Goal: Information Seeking & Learning: Check status

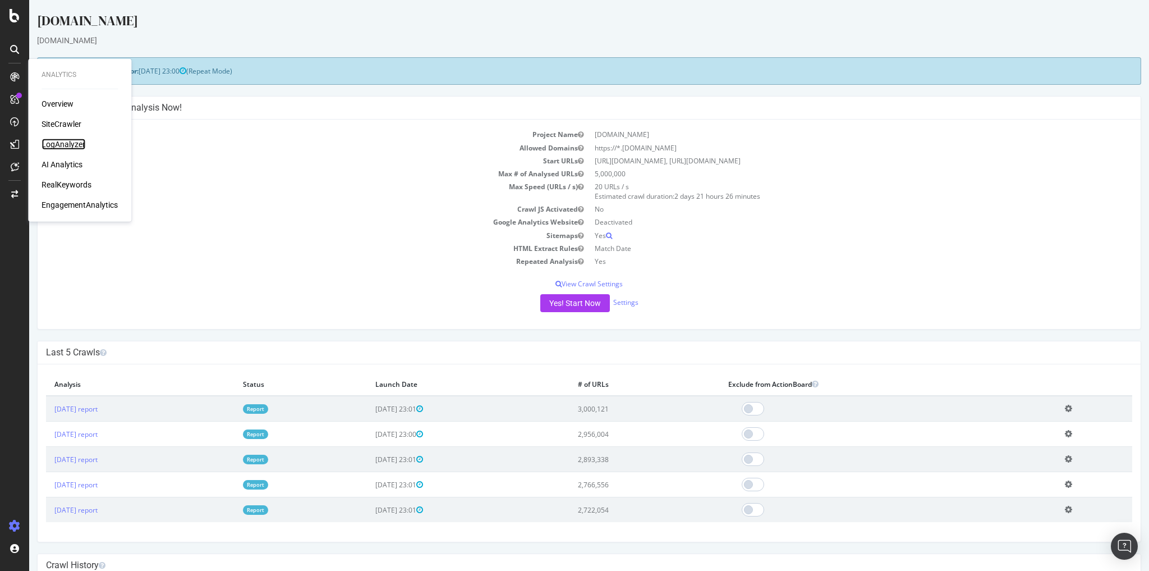
click at [61, 140] on div "LogAnalyzer" at bounding box center [64, 144] width 44 height 11
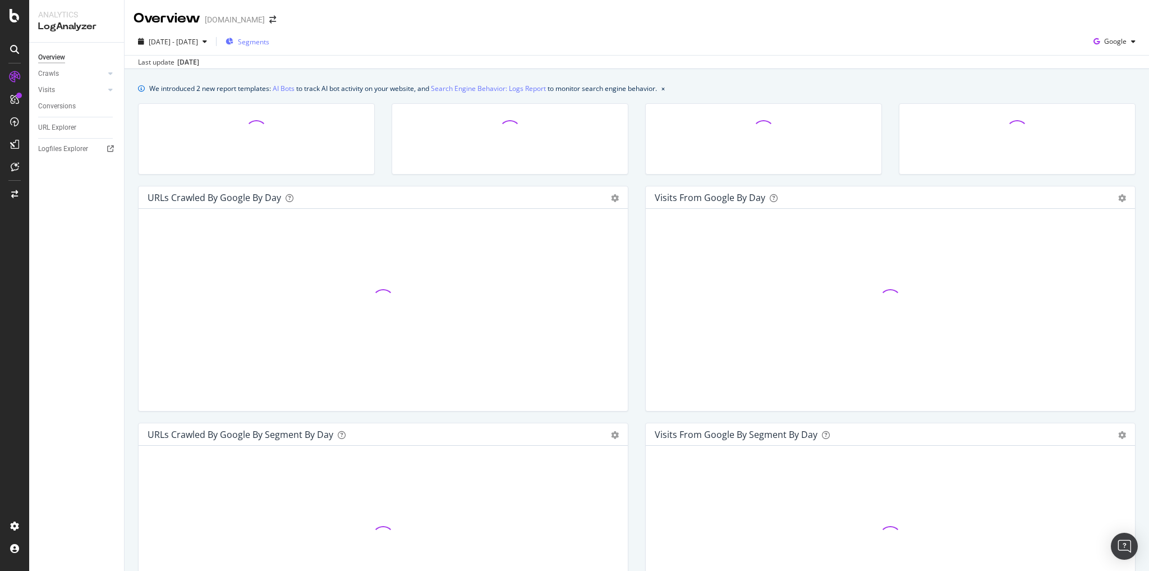
click at [269, 42] on span "Segments" at bounding box center [253, 42] width 31 height 10
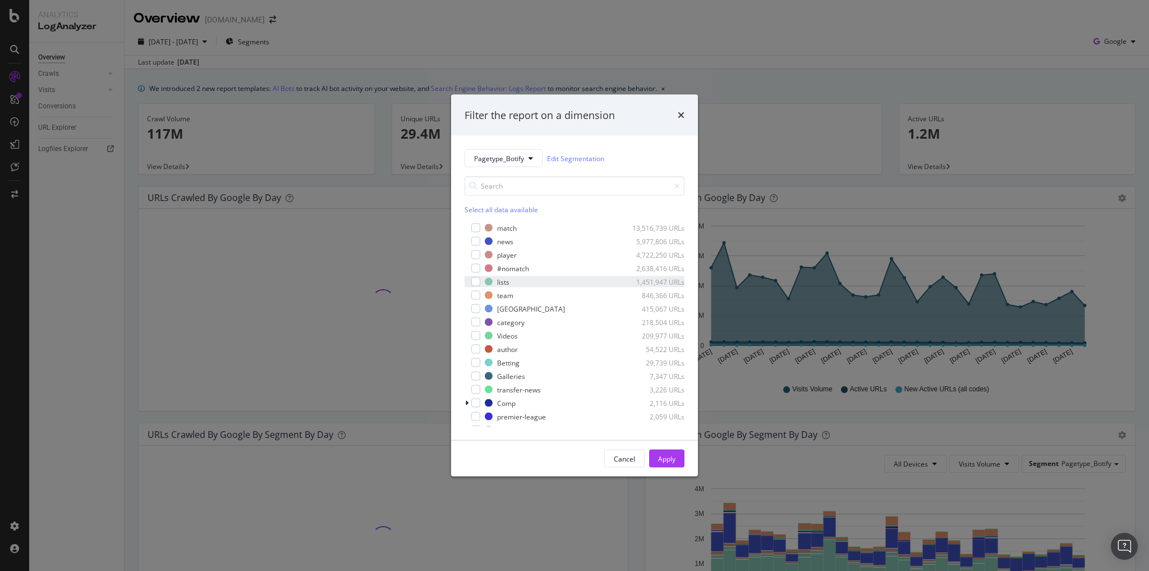
click at [478, 276] on div "lists 1,451,947 URLs" at bounding box center [575, 281] width 220 height 11
click at [670, 455] on div "Apply" at bounding box center [666, 458] width 17 height 10
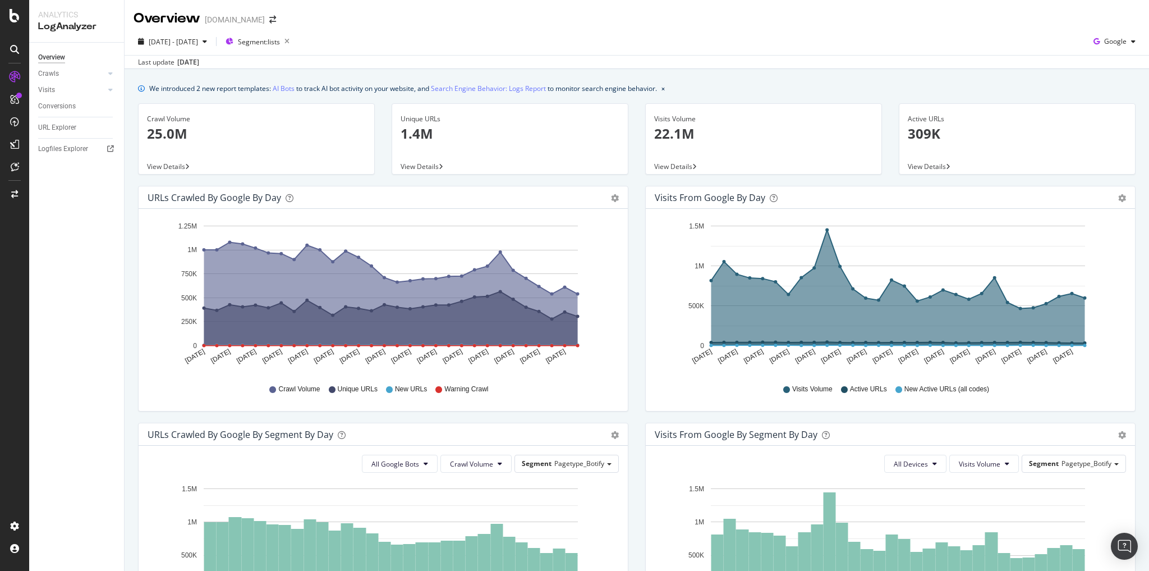
click at [931, 135] on p "309K" at bounding box center [1017, 133] width 219 height 19
click at [175, 133] on p "25.0M" at bounding box center [256, 133] width 219 height 19
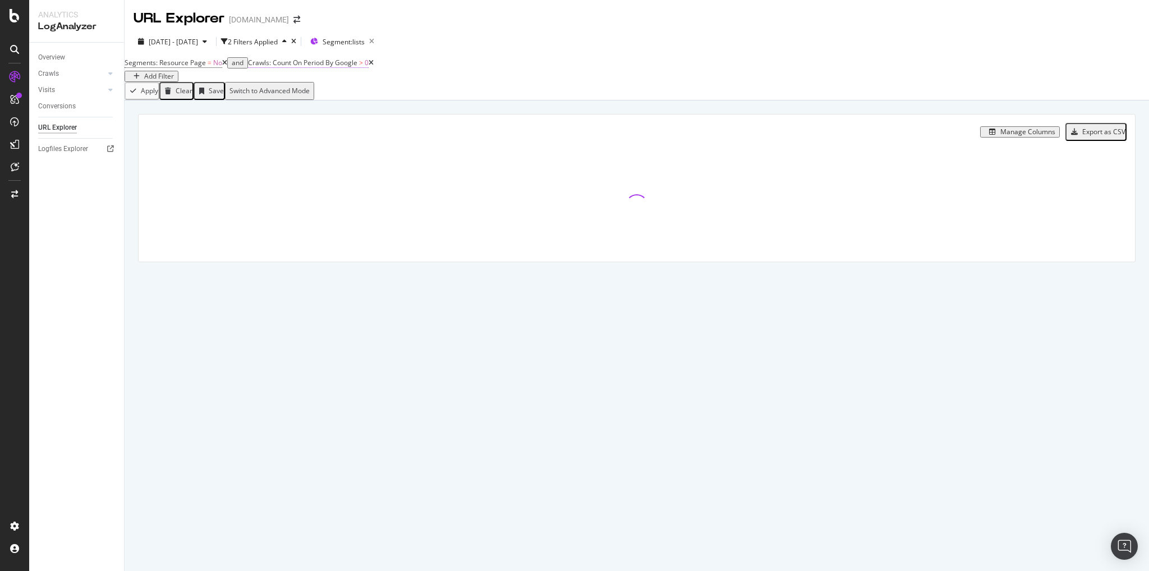
click at [327, 67] on span "Crawls: Count On Period By Google" at bounding box center [302, 63] width 109 height 10
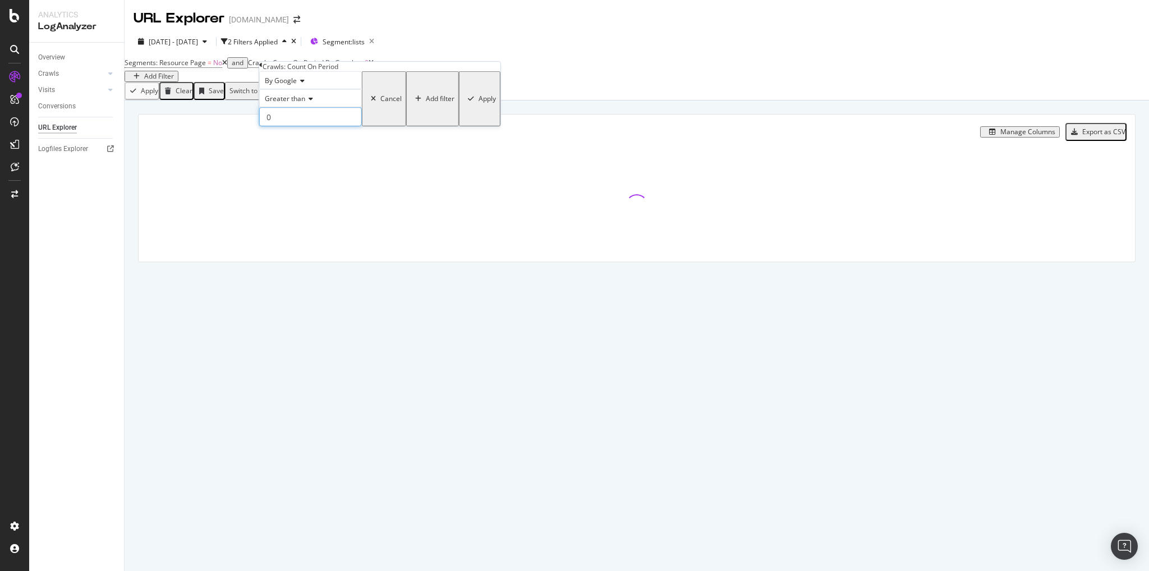
click at [317, 126] on input "0" at bounding box center [310, 116] width 103 height 19
click at [309, 102] on icon at bounding box center [309, 98] width 8 height 7
click at [322, 143] on div "Less than" at bounding box center [311, 137] width 102 height 12
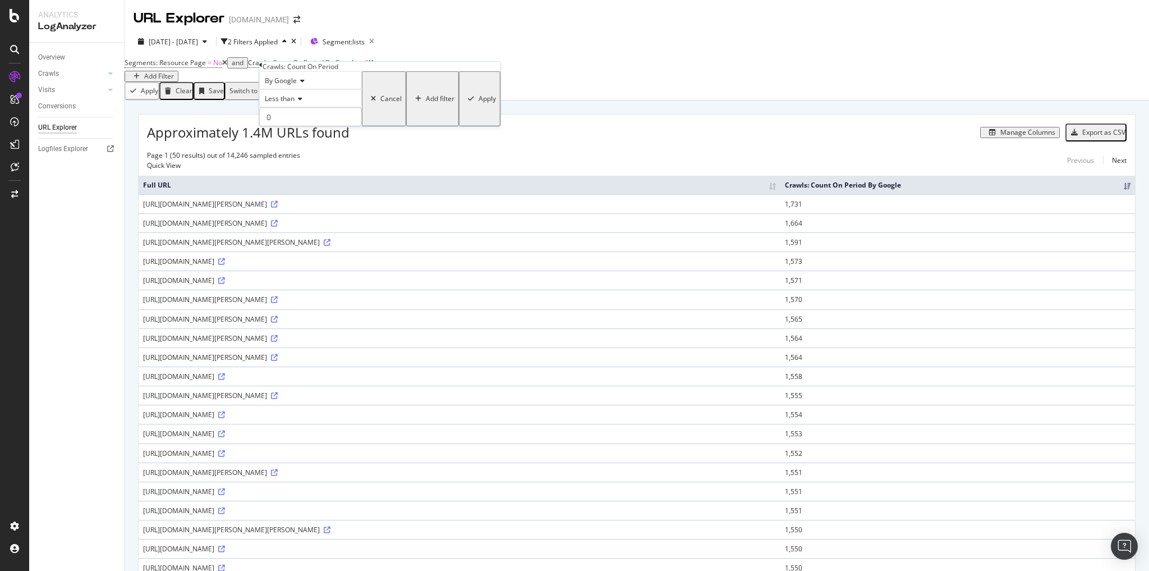
click at [479, 103] on div "Apply" at bounding box center [487, 99] width 17 height 8
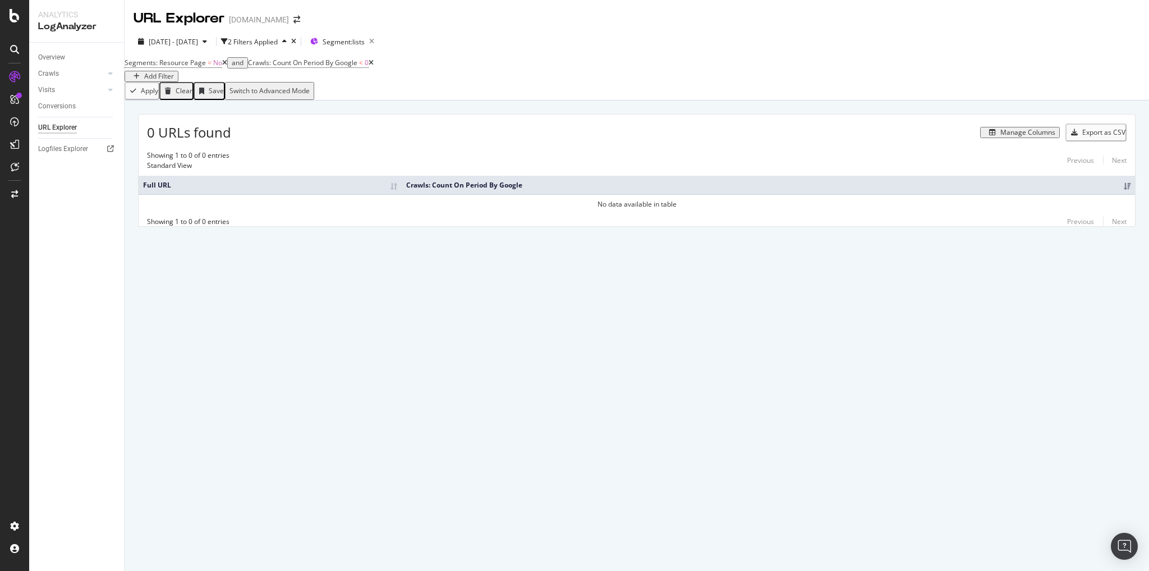
click at [227, 66] on icon at bounding box center [224, 62] width 5 height 7
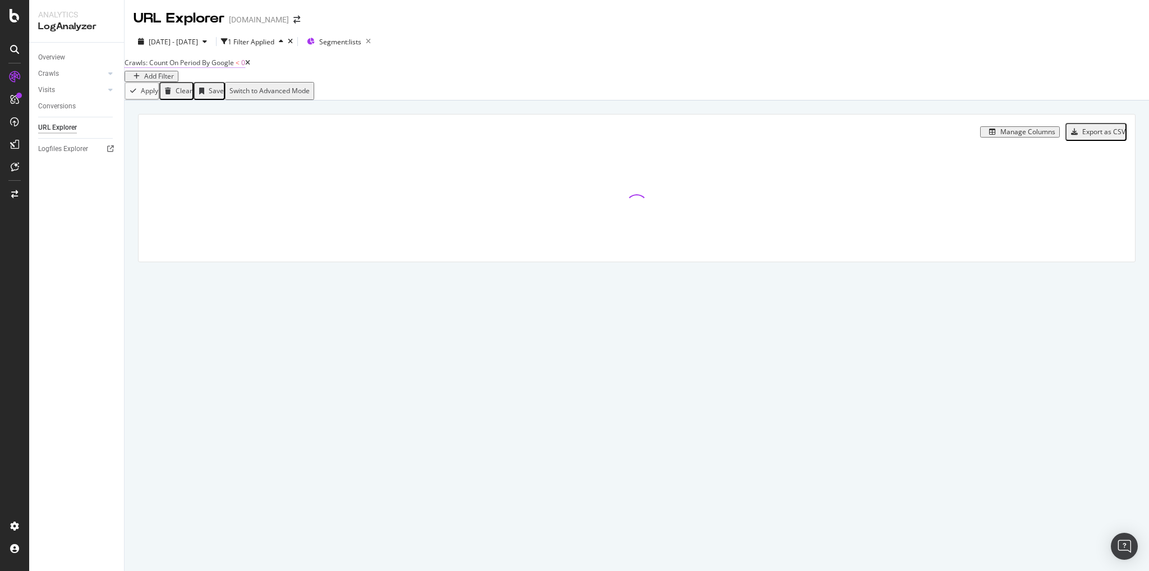
click at [240, 67] on span "<" at bounding box center [238, 63] width 4 height 10
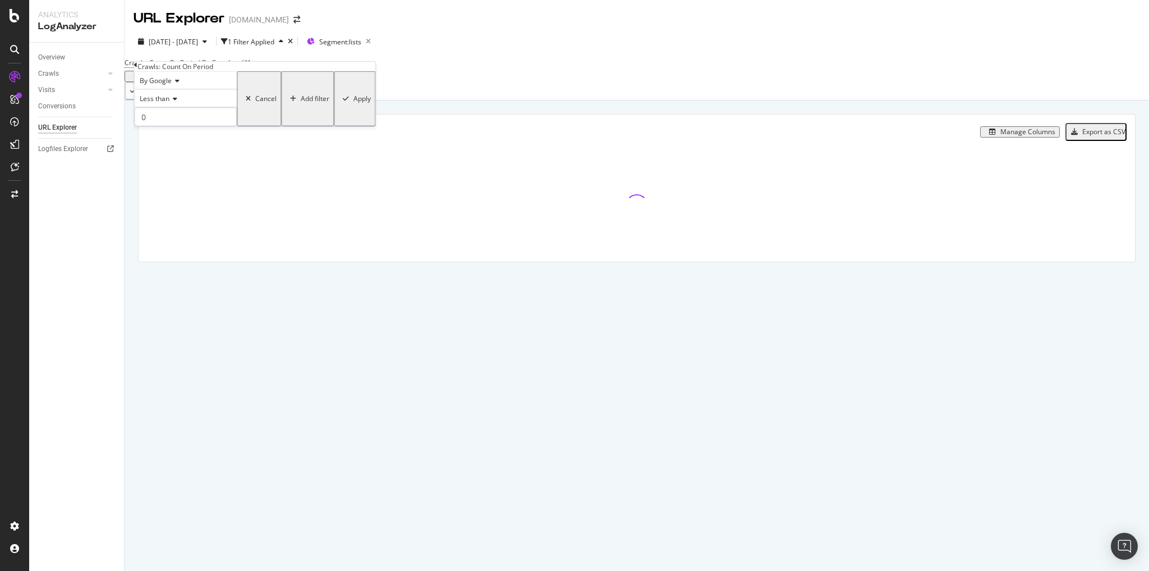
click at [165, 103] on span "Less than" at bounding box center [155, 99] width 30 height 10
click at [237, 89] on div "By Google" at bounding box center [185, 80] width 103 height 18
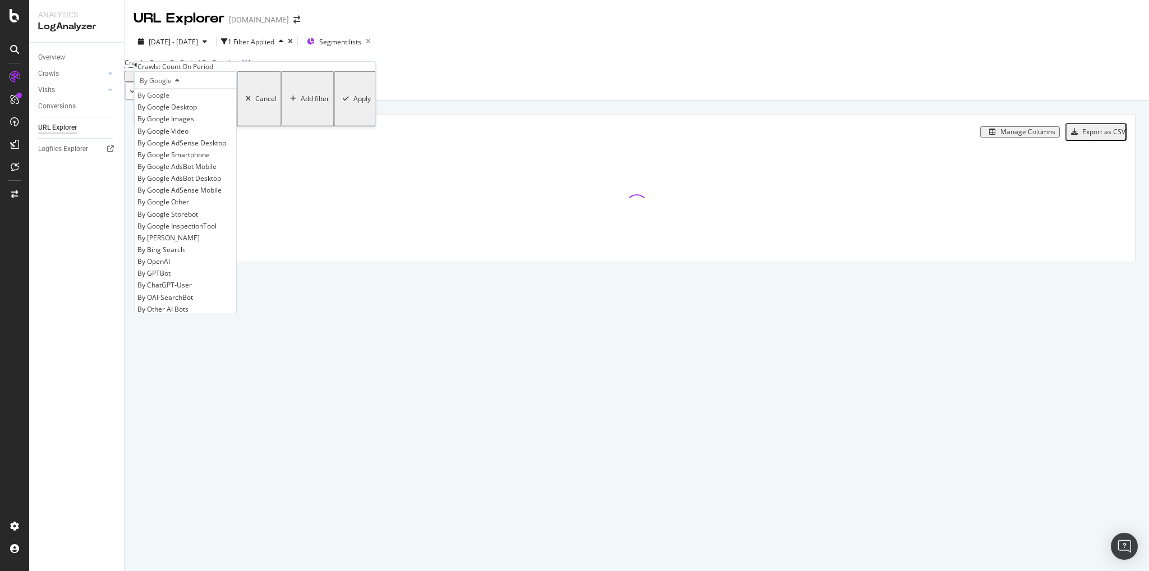
click at [264, 82] on div "By Google By Google By Google Desktop By Google Images By Google Video By Googl…" at bounding box center [254, 98] width 241 height 55
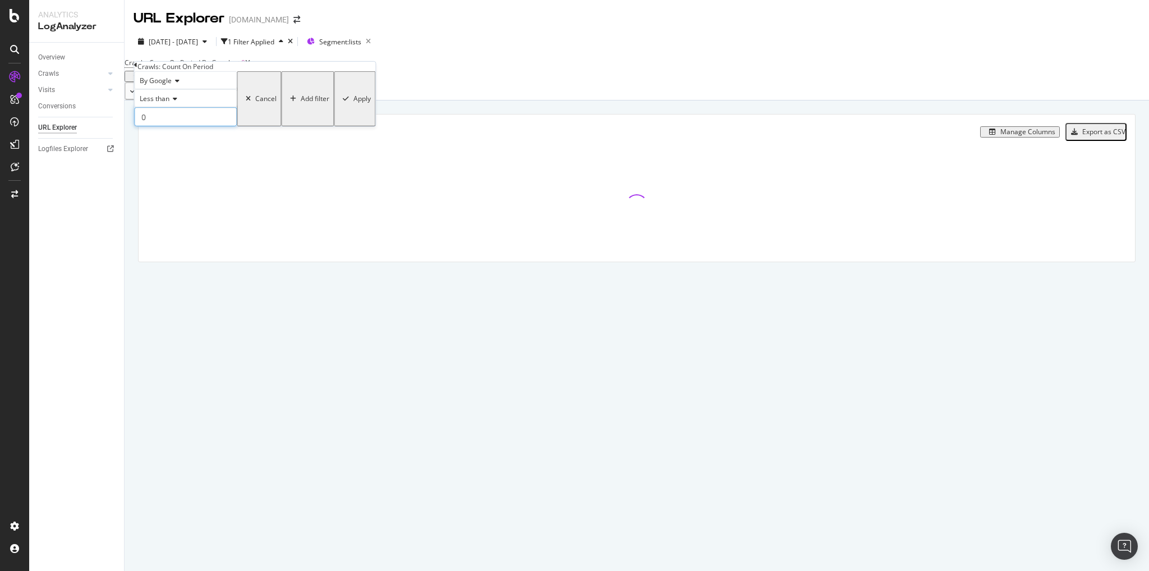
drag, startPoint x: 166, startPoint y: 137, endPoint x: 154, endPoint y: 136, distance: 11.8
click at [134, 126] on div "By Google Less than 0 Cancel Add filter Apply" at bounding box center [254, 98] width 241 height 55
type input "1"
click at [269, 126] on div "By Google Less than 1 Cancel Add filter Apply" at bounding box center [254, 98] width 241 height 55
click at [354, 103] on div "Apply" at bounding box center [362, 99] width 17 height 8
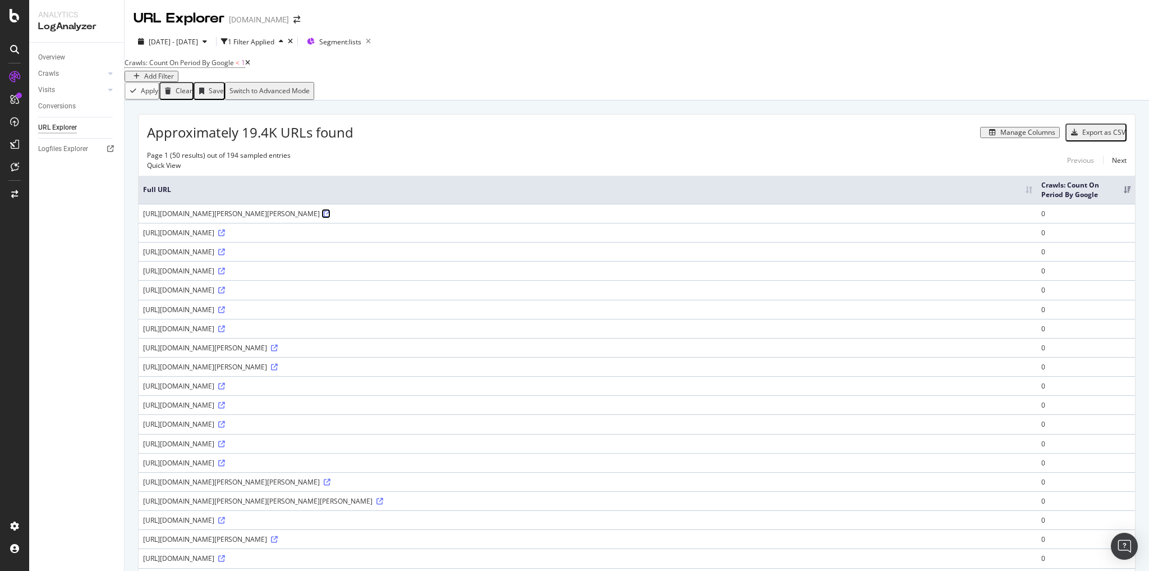
click at [331, 217] on icon at bounding box center [327, 213] width 7 height 7
click at [198, 44] on span "2025 Sep. 13th - Oct. 12th" at bounding box center [173, 42] width 49 height 10
drag, startPoint x: 652, startPoint y: 446, endPoint x: 142, endPoint y: 448, distance: 510.1
click at [142, 376] on td "https://www.goal.com/en-gb/lists/you-have-to-expect-to-be-criticised-wayne-roon…" at bounding box center [588, 366] width 898 height 19
copy div "https://www.goal.com/en-gb/lists/you-have-to-expect-to-be-criticised-wayne-roon…"
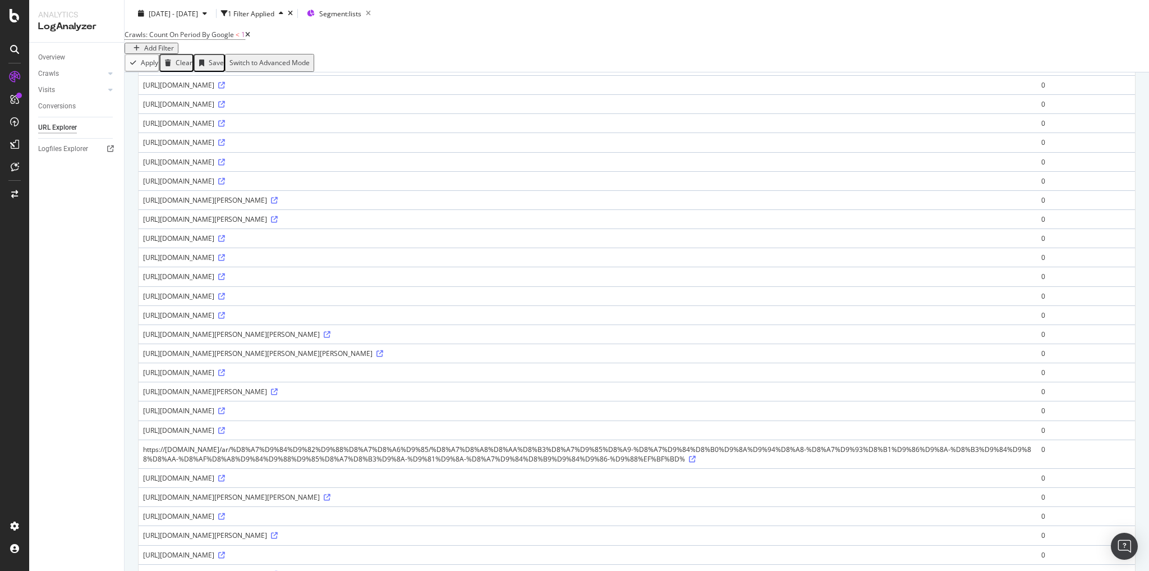
scroll to position [180, 0]
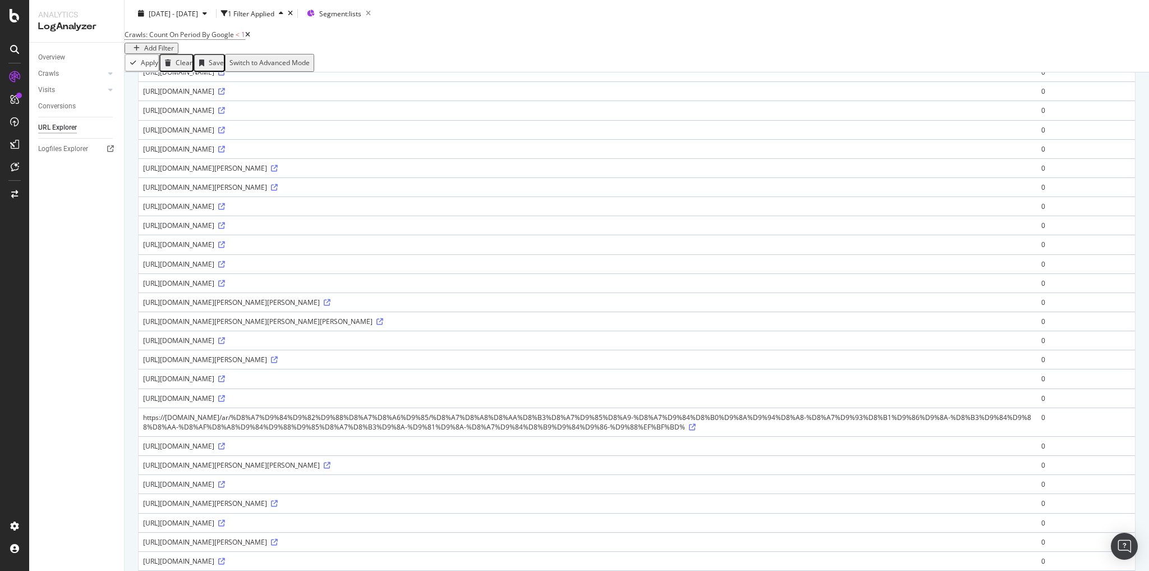
drag, startPoint x: 204, startPoint y: 431, endPoint x: 140, endPoint y: 420, distance: 65.0
click at [140, 292] on td "https://www.goal.com/en-gb/lists/ousmane-dembele-lfp-confirm-psg-marseille-resc…" at bounding box center [588, 282] width 898 height 19
copy div "https://www.goal.com/en-gb/lists/ousmane-dembele-lfp-confirm-psg-marseille-resc…"
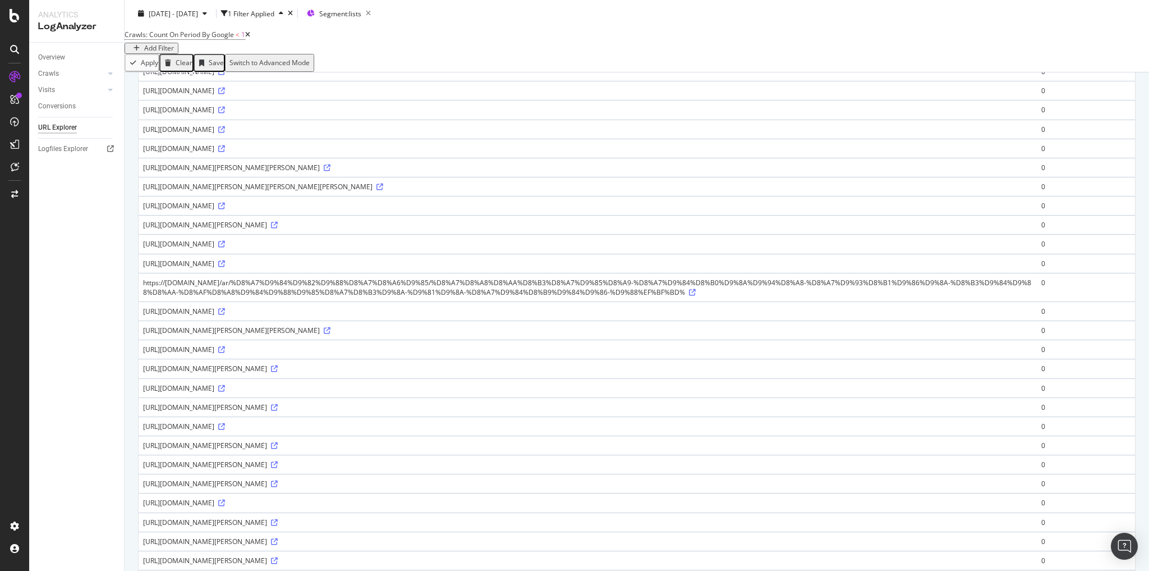
scroll to position [539, 0]
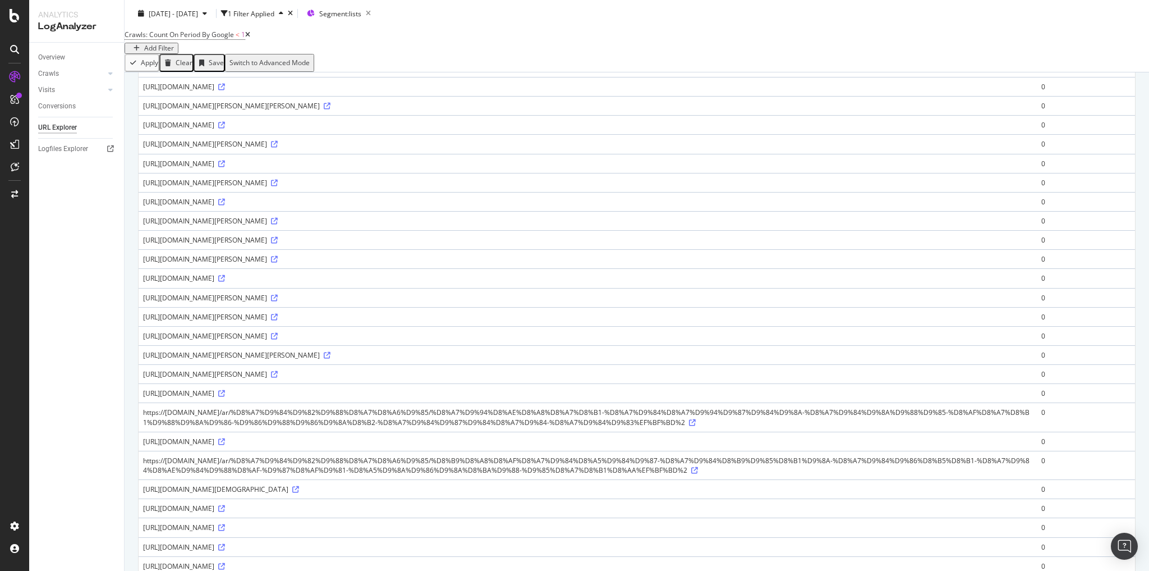
drag, startPoint x: 143, startPoint y: 401, endPoint x: 334, endPoint y: 397, distance: 191.4
click at [334, 173] on td "https://www.goal.com/en-za/lists/we-re-starting-in-the-street-atletico-dallas-i…" at bounding box center [588, 163] width 898 height 19
drag, startPoint x: 739, startPoint y: 403, endPoint x: 143, endPoint y: 407, distance: 596.0
click at [143, 168] on div "https://www.goal.com/en-za/lists/we-re-starting-in-the-street-atletico-dallas-i…" at bounding box center [587, 164] width 889 height 10
copy div "https://www.goal.com/en-za/lists/we-re-starting-in-the-street-atletico-dallas-i…"
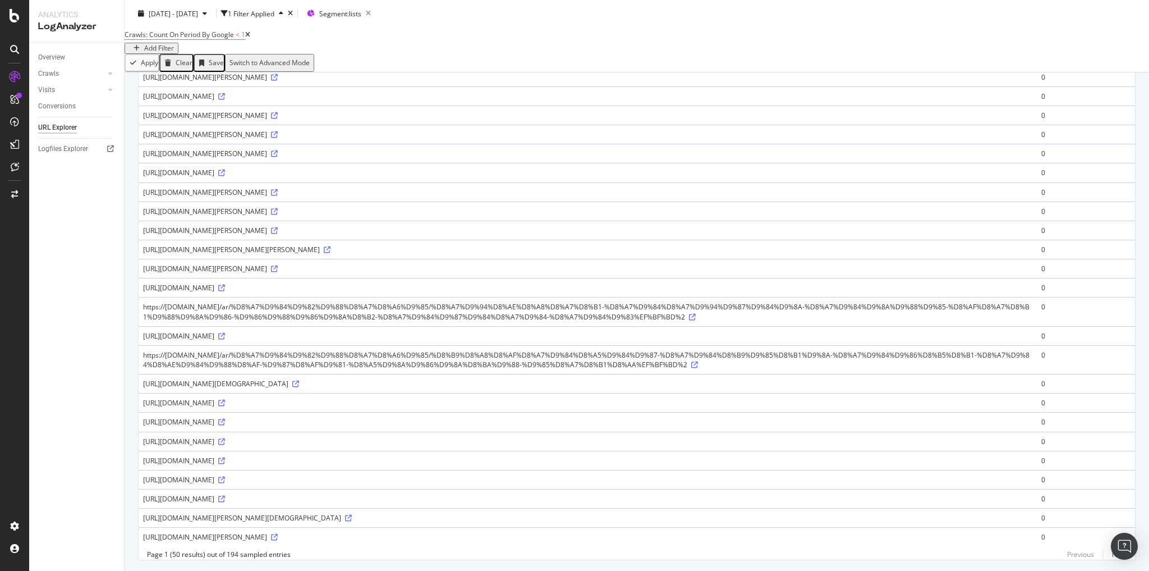
scroll to position [673, 0]
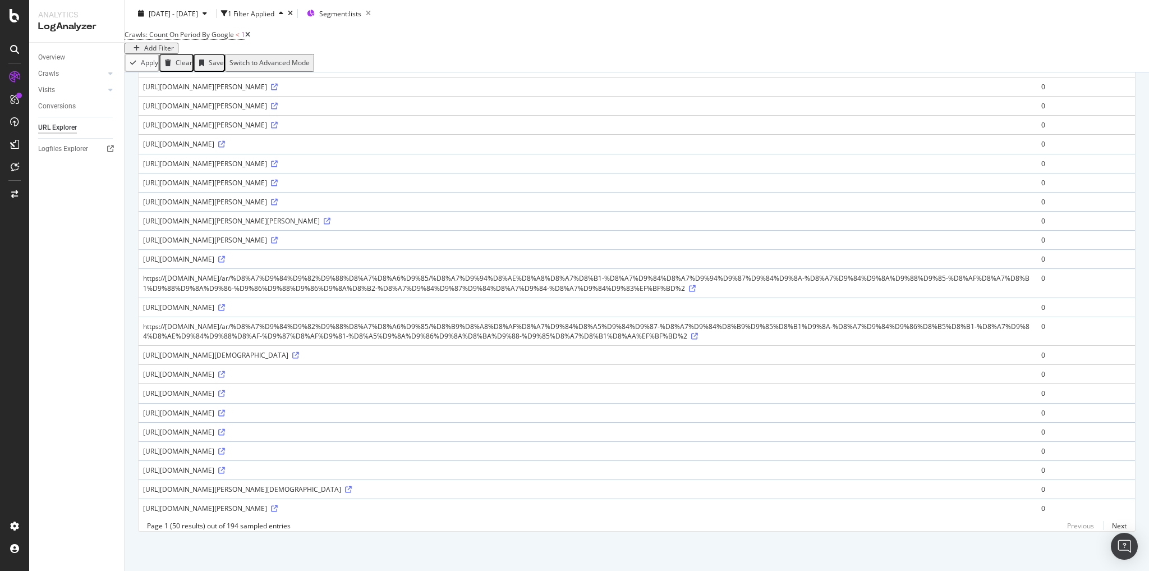
drag, startPoint x: 677, startPoint y: 337, endPoint x: 139, endPoint y: 339, distance: 538.2
click at [139, 96] on td "https://www.goal.com/en-gb/lists/bayern-munich-braced-possibility-harry-kane-le…" at bounding box center [588, 86] width 898 height 19
copy div "https://www.goal.com/en-gb/lists/bayern-munich-braced-possibility-harry-kane-le…"
drag, startPoint x: 141, startPoint y: 479, endPoint x: 344, endPoint y: 409, distance: 214.4
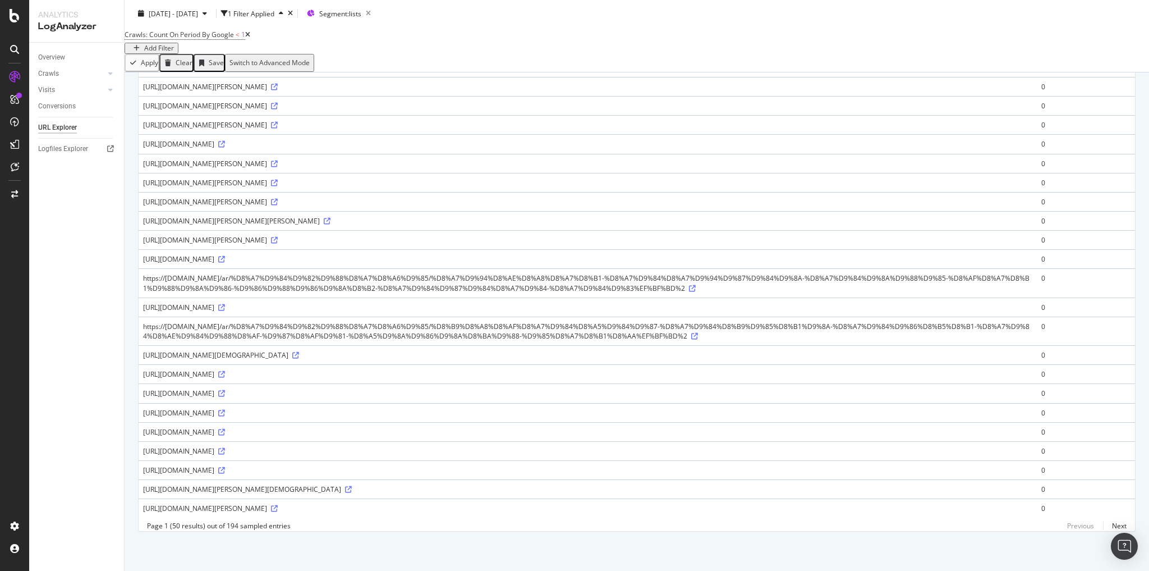
click at [715, 485] on td "https://www.goal.com/en-za/lists/thomas-tuchel-surprisingly-calls-man-utd-wonde…" at bounding box center [588, 488] width 898 height 19
copy div "https://www.goal.com/en-za/lists/thomas-tuchel-surprisingly-calls-man-utd-wonde…"
click at [1110, 525] on link "Next" at bounding box center [1115, 525] width 24 height 16
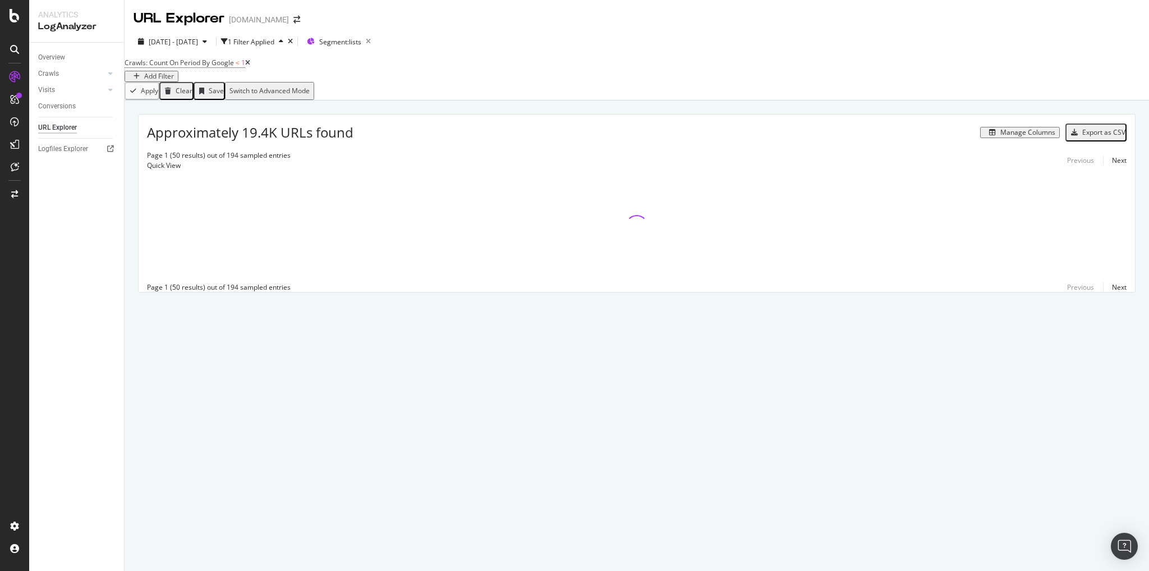
click at [1100, 136] on div "Export as CSV" at bounding box center [1103, 133] width 43 height 8
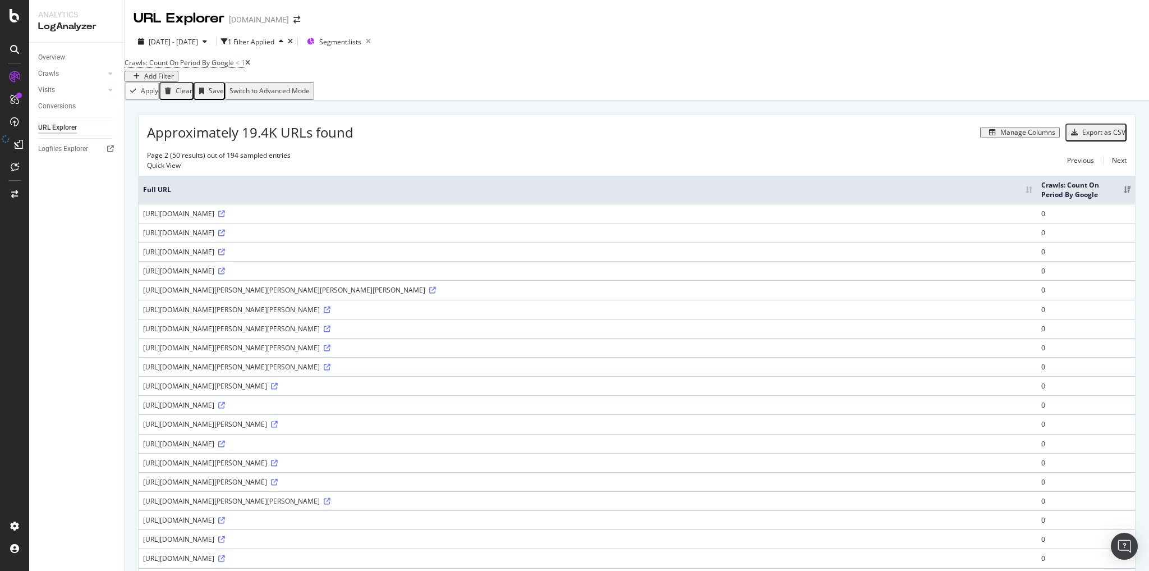
drag, startPoint x: 849, startPoint y: 389, endPoint x: 139, endPoint y: 392, distance: 710.4
click at [139, 319] on td "https://www.goal.com/en-za/lists/video-man-utd-skipper-bruno-fernandes-left-stu…" at bounding box center [588, 309] width 898 height 19
copy div "https://www.goal.com/en-za/lists/video-man-utd-skipper-bruno-fernandes-left-stu…"
drag, startPoint x: 864, startPoint y: 407, endPoint x: 141, endPoint y: 411, distance: 722.8
click at [141, 338] on td "https://www.goal.com/en-za/lists/man-utd-rise-again-winners-and-losers-as-elect…" at bounding box center [588, 328] width 898 height 19
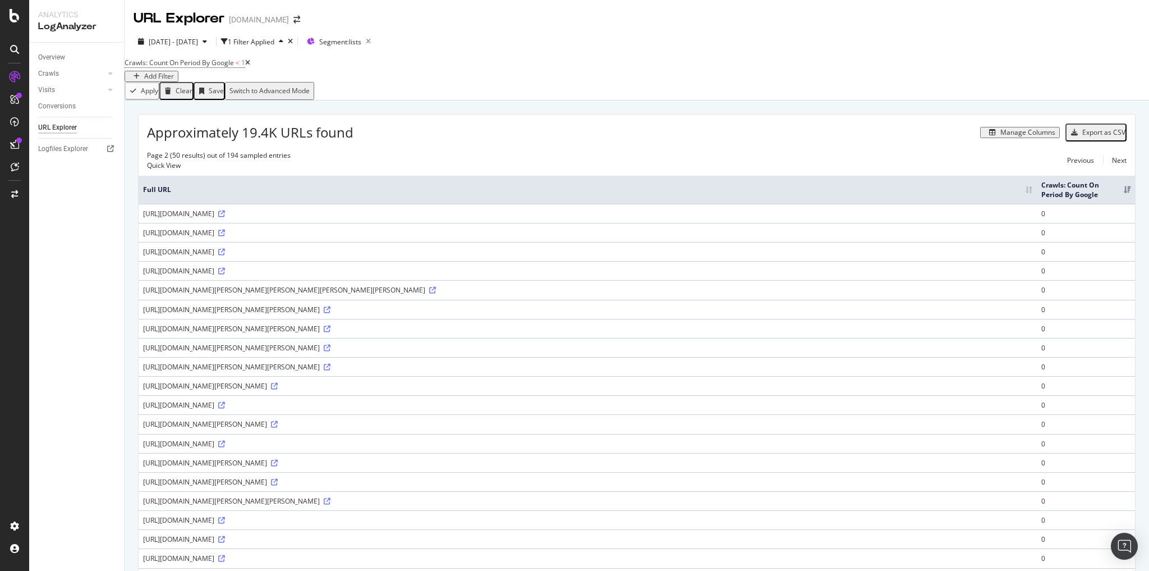
copy div "https://www.goal.com/en-za/lists/man-utd-rise-again-winners-and-losers-as-elect…"
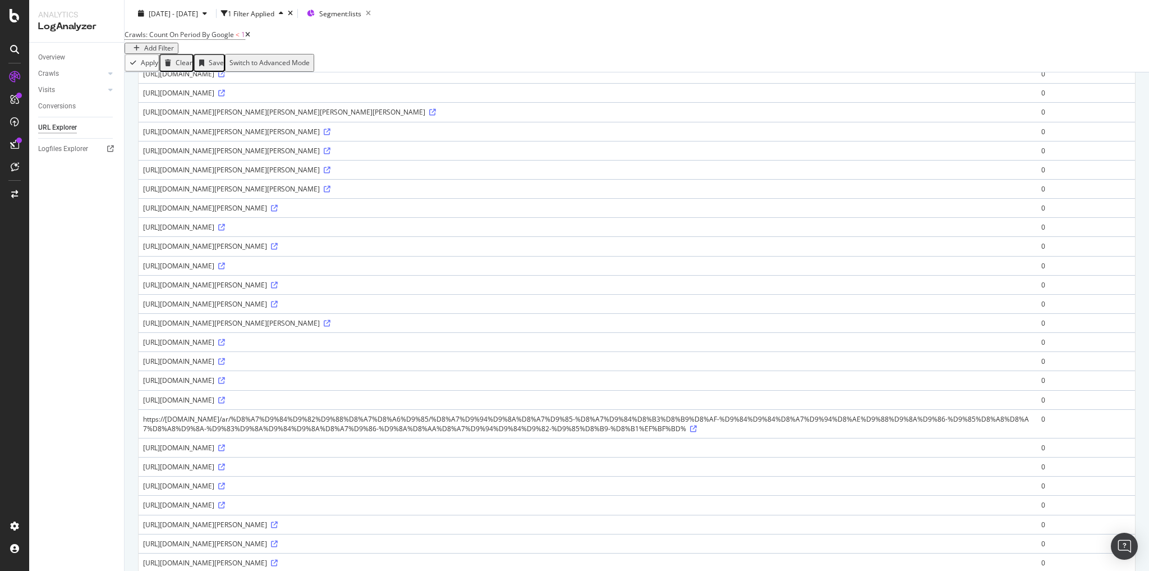
scroll to position [180, 0]
drag, startPoint x: 727, startPoint y: 420, endPoint x: 144, endPoint y: 420, distance: 583.1
click at [144, 326] on div "http://www.goal.com/id/daftar/rating-pemain-man-city-vs-napoli-jeremy-doku-and-…" at bounding box center [587, 322] width 889 height 10
copy div "http://www.goal.com/id/daftar/rating-pemain-man-city-vs-napoli-jeremy-doku-and-…"
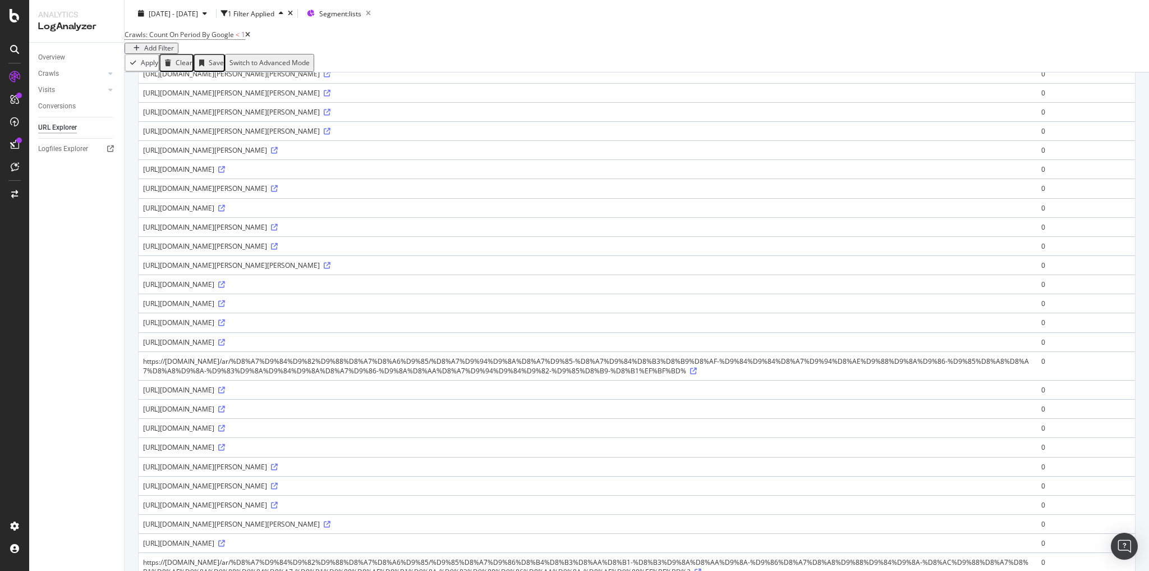
scroll to position [359, 0]
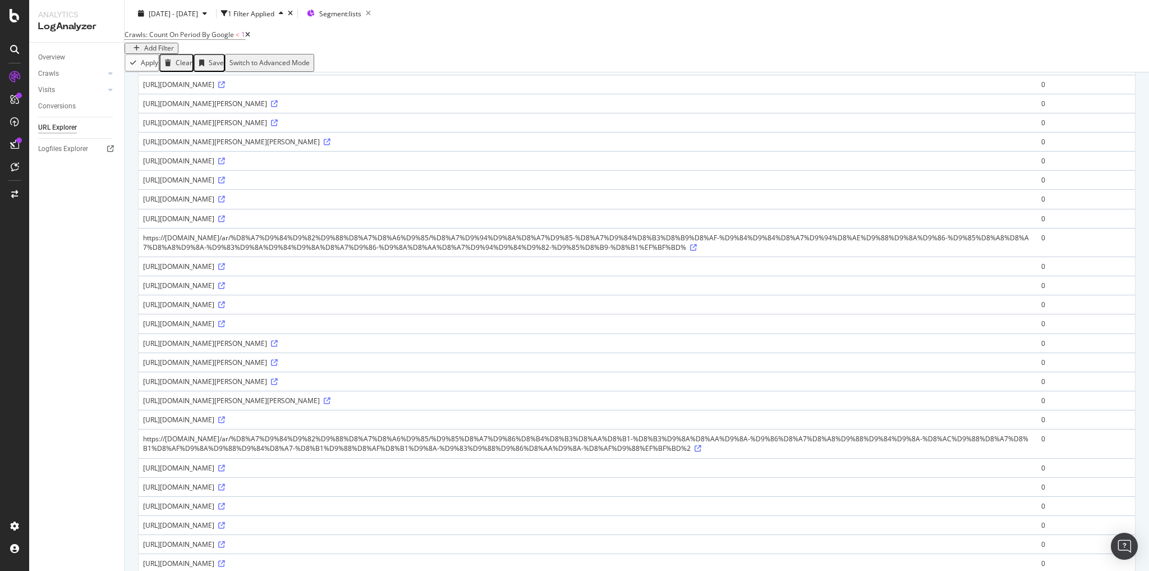
drag, startPoint x: 442, startPoint y: 420, endPoint x: 129, endPoint y: 420, distance: 312.6
click at [139, 276] on td "https://www.goal.com/en-SA/lists/best-fantasy-premier-league-defenders/bltcbf0e…" at bounding box center [588, 265] width 898 height 19
copy div "https://www.goal.com/en-SA/lists/best-fantasy-premier-league-defenders/bltcbf0e…"
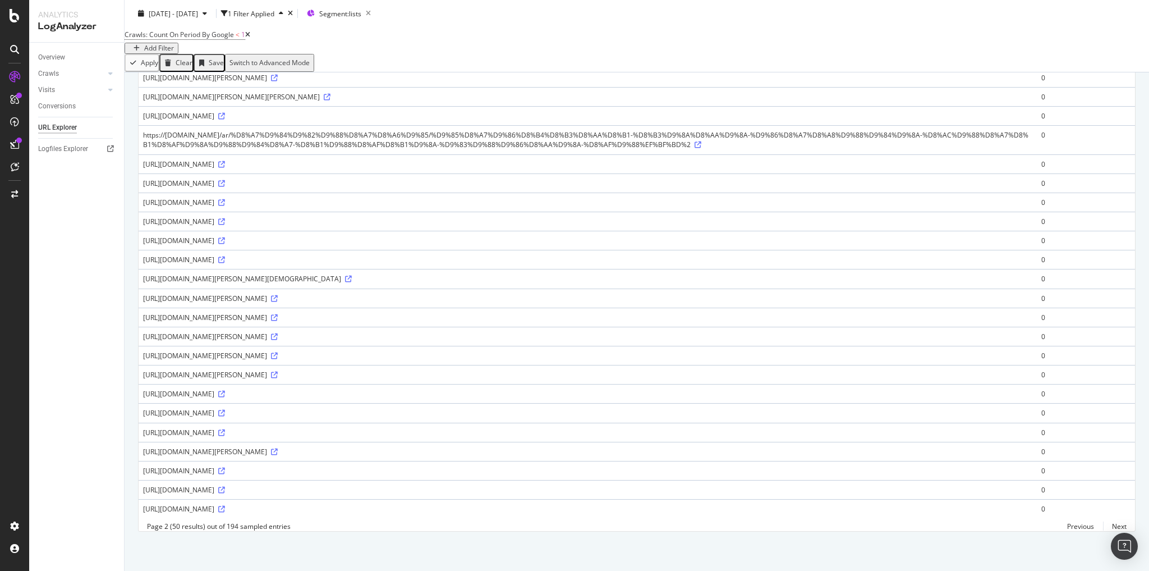
scroll to position [853, 0]
drag, startPoint x: 715, startPoint y: 357, endPoint x: 140, endPoint y: 352, distance: 574.7
click at [141, 288] on td "https://www.goal.com/en-za/lists/thomas-tuchel-surprisingly-calls-man-utd-wonde…" at bounding box center [588, 278] width 898 height 19
click at [257, 283] on div "https://www.goal.com/en-za/lists/thomas-tuchel-surprisingly-calls-man-utd-wonde…" at bounding box center [587, 279] width 889 height 10
drag, startPoint x: 716, startPoint y: 359, endPoint x: 139, endPoint y: 356, distance: 576.9
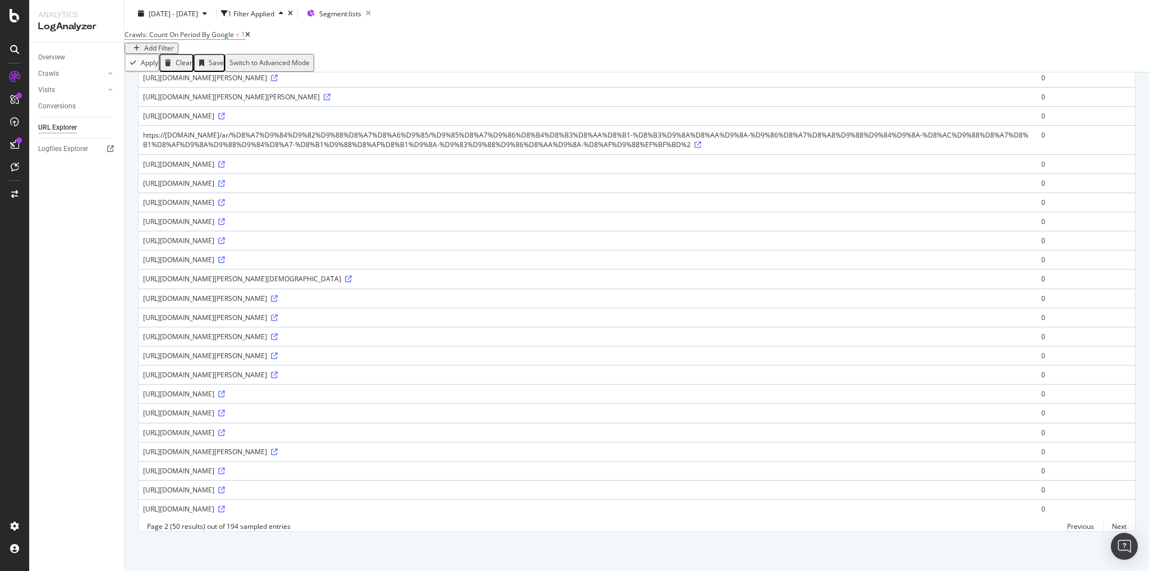
click at [139, 288] on td "https://www.goal.com/en-za/lists/thomas-tuchel-surprisingly-calls-man-utd-wonde…" at bounding box center [588, 278] width 898 height 19
copy div "https://www.goal.com/en-za/lists/thomas-tuchel-surprisingly-calls-man-utd-wonde…"
drag, startPoint x: 755, startPoint y: 440, endPoint x: 141, endPoint y: 444, distance: 614.5
click at [141, 422] on td "https://www.goal.com/en-us/lists/rodrygo-is-staying-at-real-madrid-brazilian-wi…" at bounding box center [588, 412] width 898 height 19
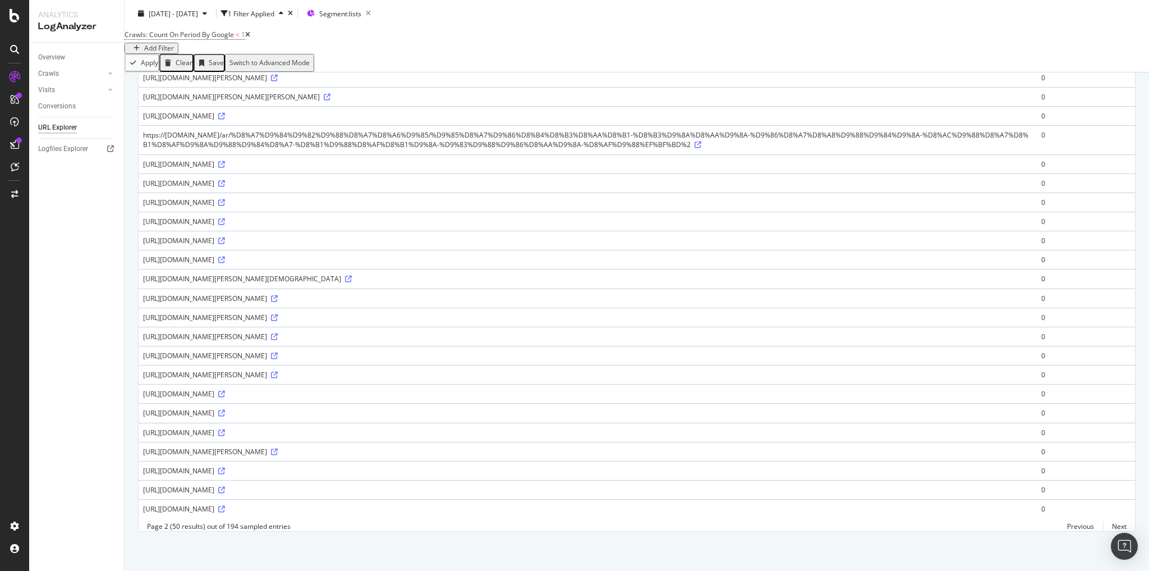
scroll to position [1043, 0]
click at [1028, 6] on div "2025 Sep. 13th - Oct. 12th 1 Filter Applied Segment: lists" at bounding box center [637, 15] width 1025 height 22
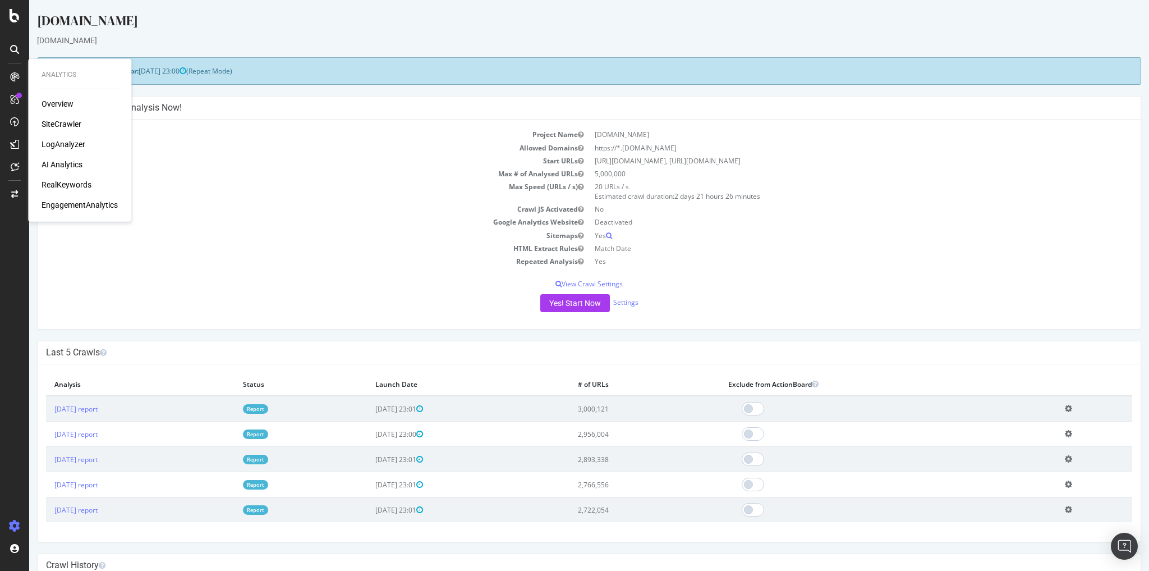
click at [61, 130] on div "Overview SiteCrawler LogAnalyzer AI Analytics RealKeywords EngagementAnalytics" at bounding box center [80, 154] width 76 height 112
click at [61, 124] on div "SiteCrawler" at bounding box center [62, 123] width 40 height 11
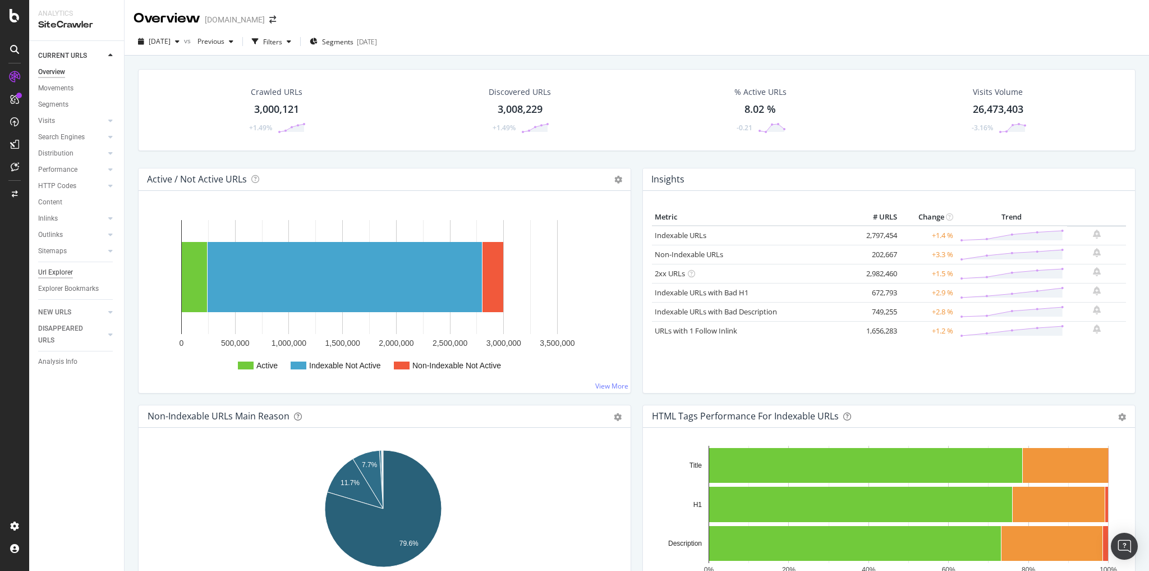
click at [63, 272] on div "Url Explorer" at bounding box center [55, 273] width 35 height 12
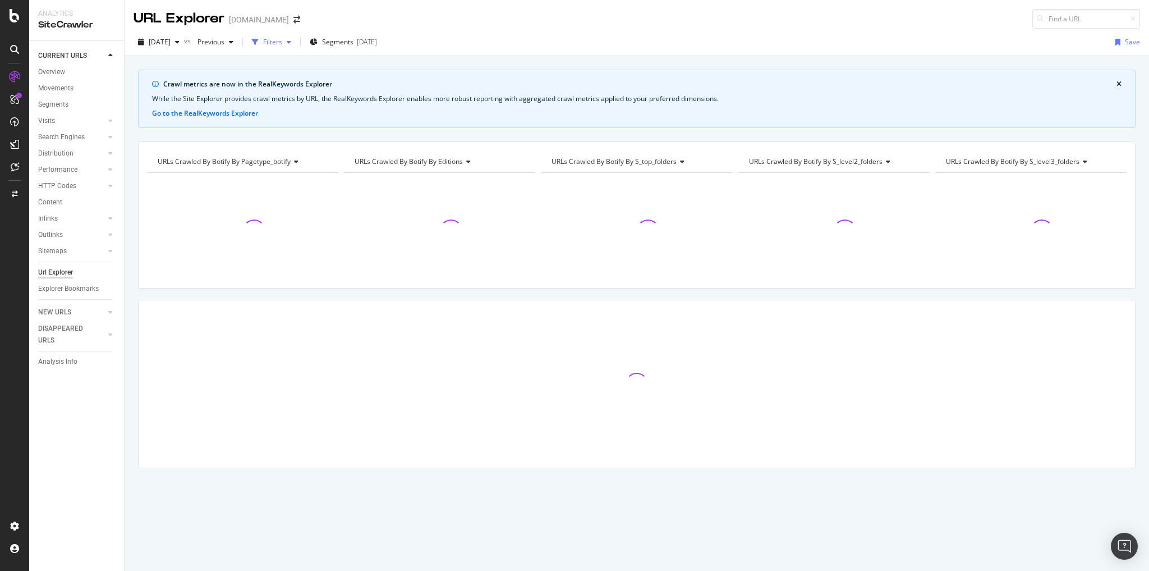
click at [282, 45] on div "Filters" at bounding box center [272, 42] width 19 height 10
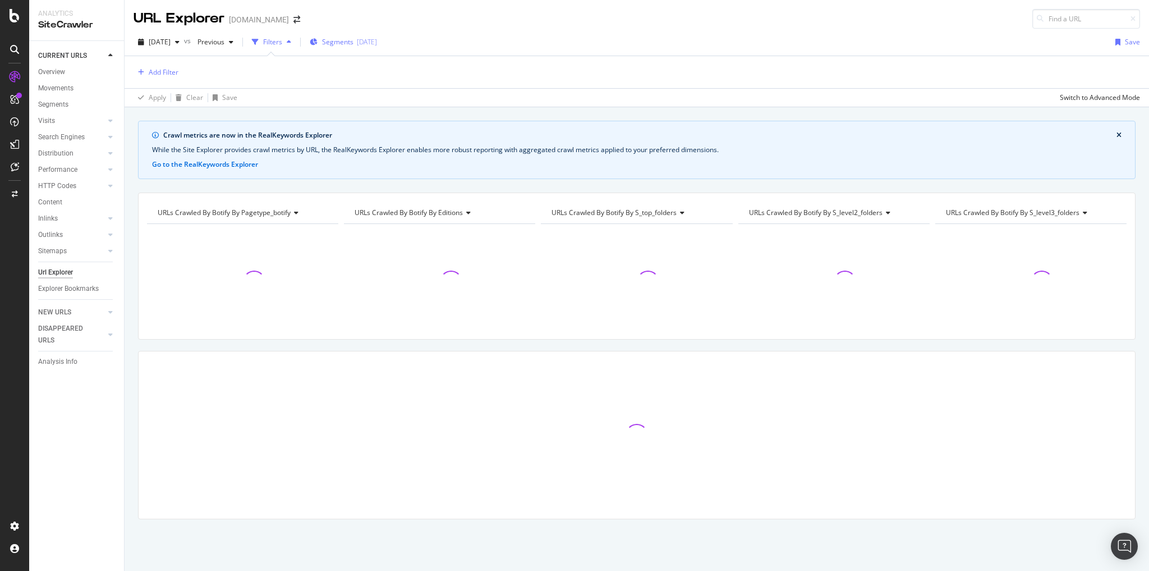
click at [354, 45] on span "Segments" at bounding box center [337, 42] width 31 height 10
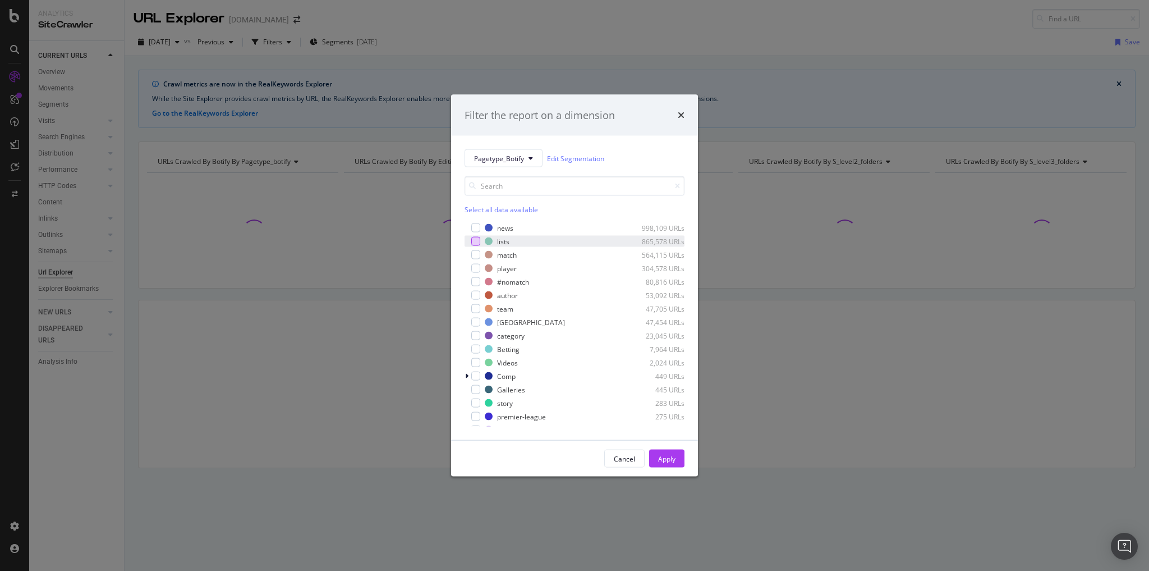
click at [472, 237] on div "modal" at bounding box center [475, 241] width 9 height 9
drag, startPoint x: 668, startPoint y: 458, endPoint x: 668, endPoint y: 451, distance: 7.3
click at [669, 458] on div "Apply" at bounding box center [666, 458] width 17 height 10
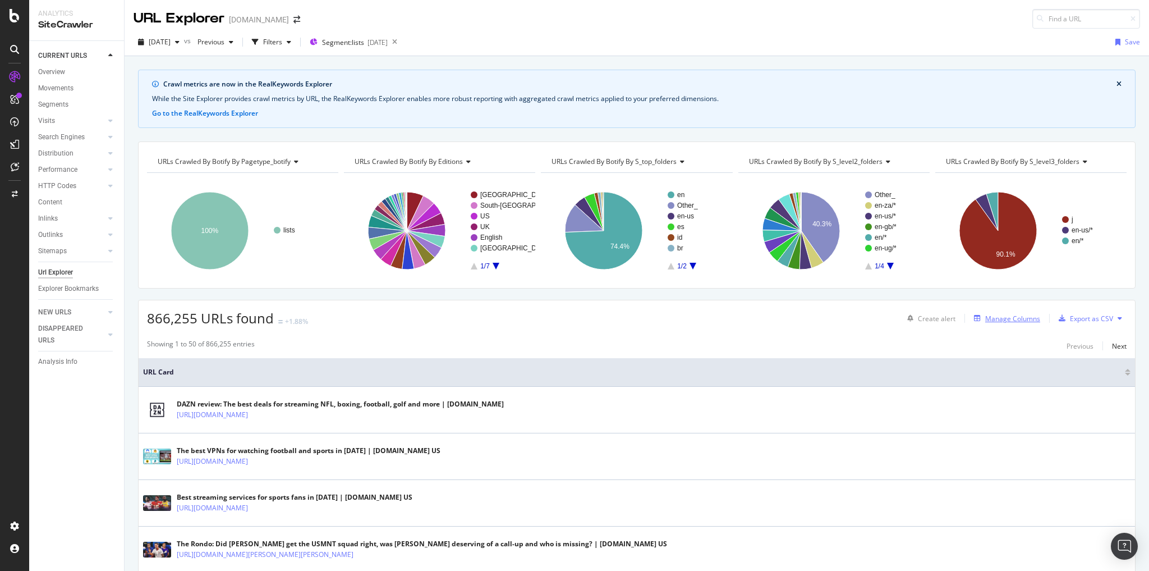
click at [999, 322] on div "Manage Columns" at bounding box center [1012, 319] width 55 height 10
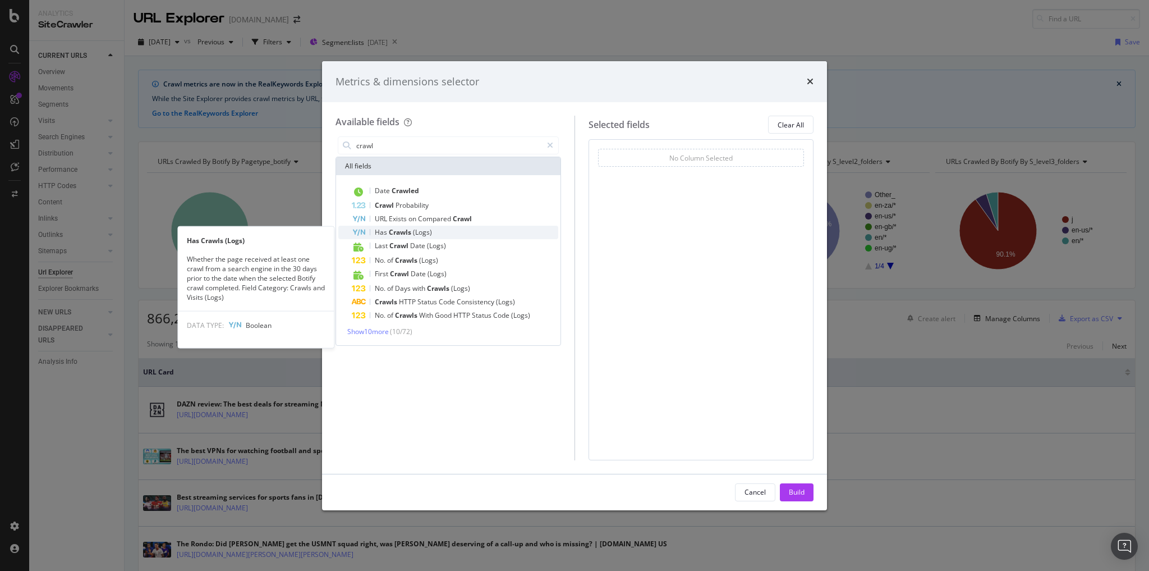
type input "crawl"
click at [442, 230] on div "Has Crawls (Logs)" at bounding box center [455, 232] width 207 height 13
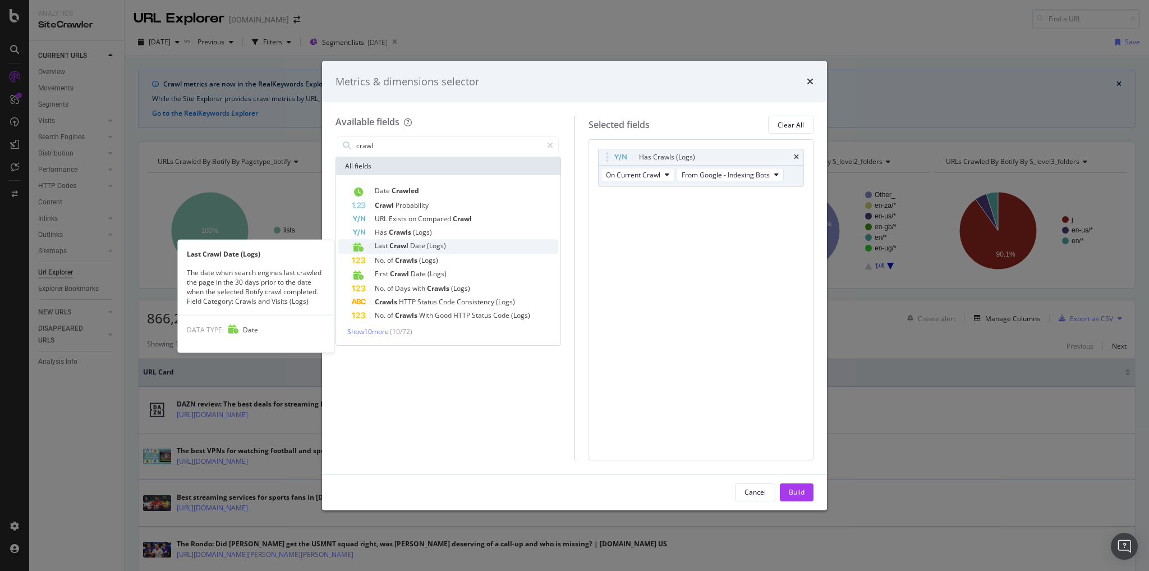
click at [423, 245] on span "Date" at bounding box center [418, 246] width 17 height 10
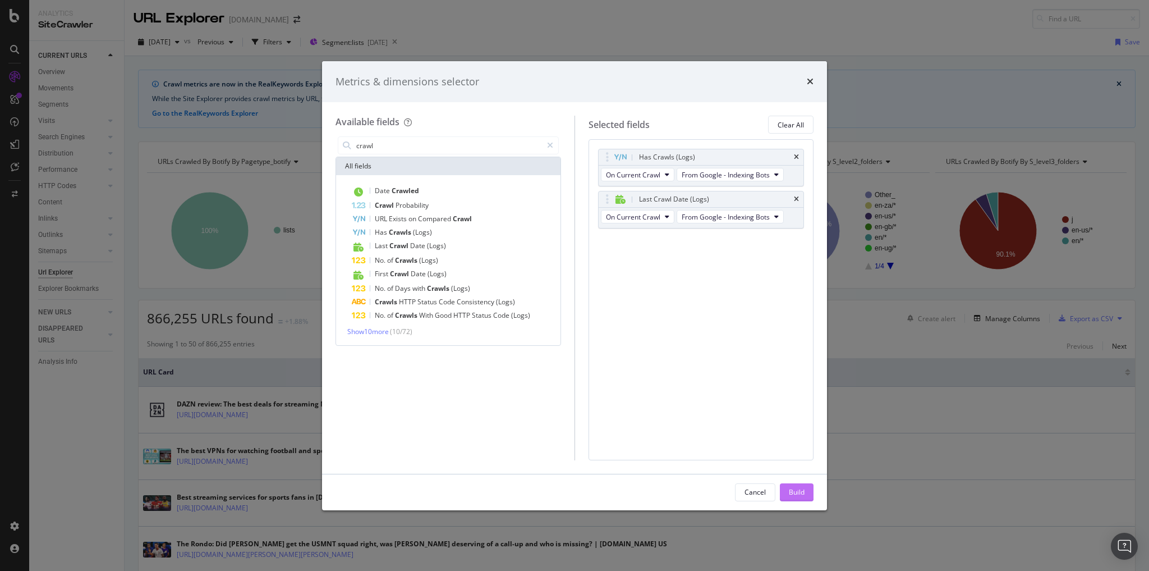
click at [792, 492] on div "Build" at bounding box center [797, 492] width 16 height 10
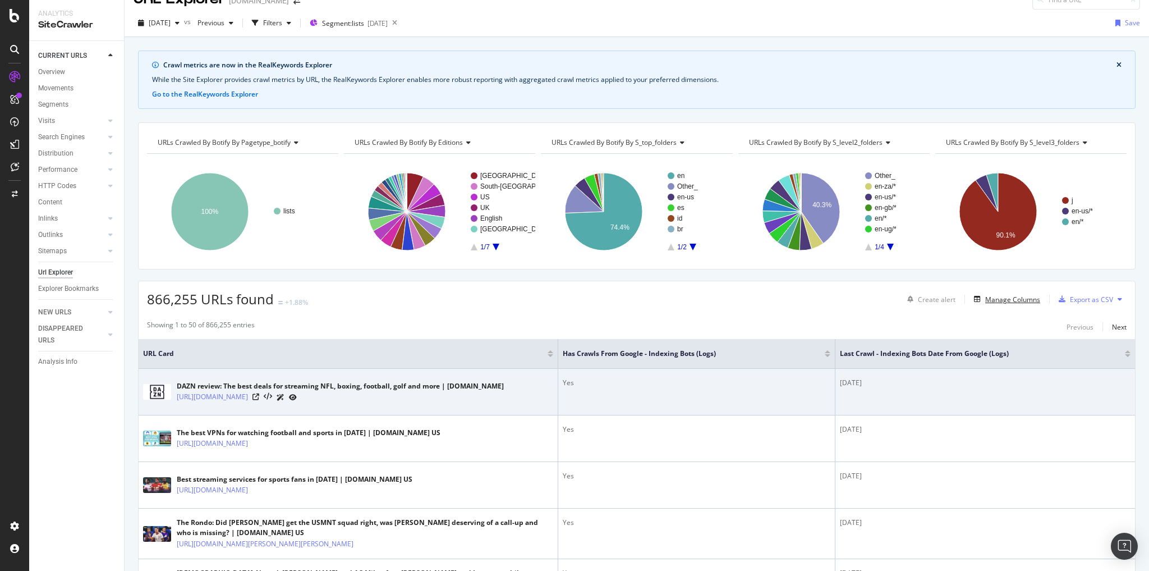
scroll to position [45, 0]
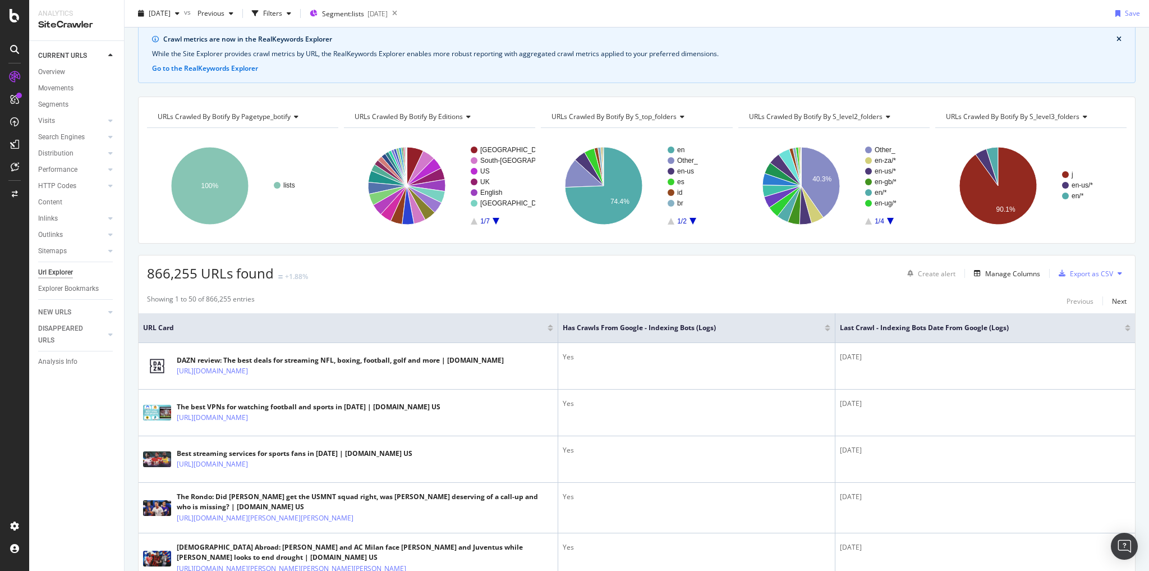
click at [1121, 330] on div "Last Crawl - Indexing Bots Date from Google (Logs)" at bounding box center [985, 327] width 291 height 11
click at [1125, 328] on div at bounding box center [1128, 329] width 6 height 3
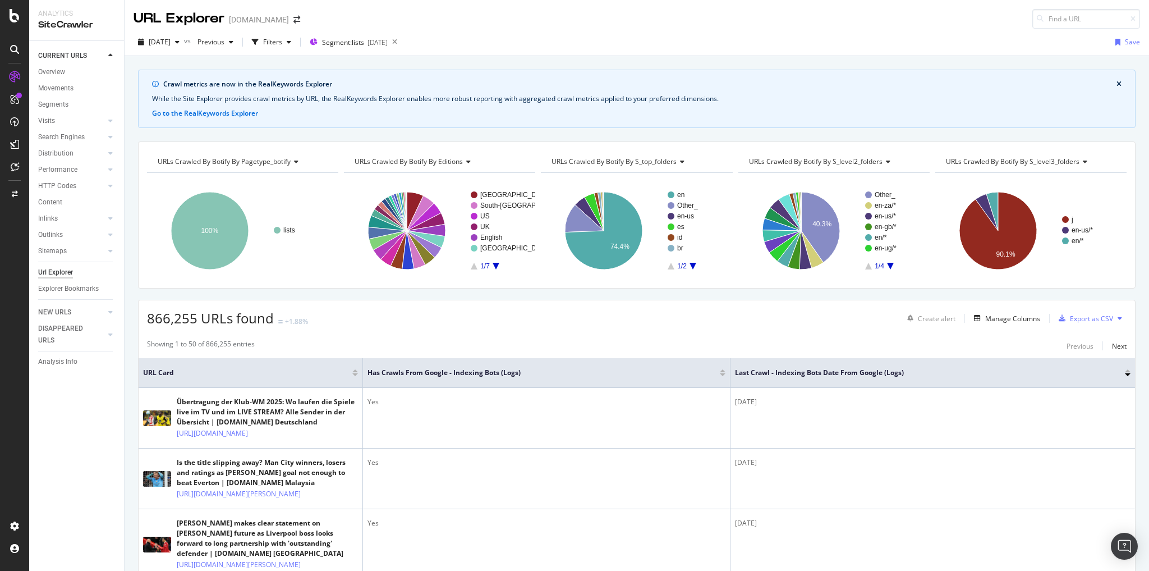
click at [1125, 370] on div at bounding box center [1128, 370] width 6 height 3
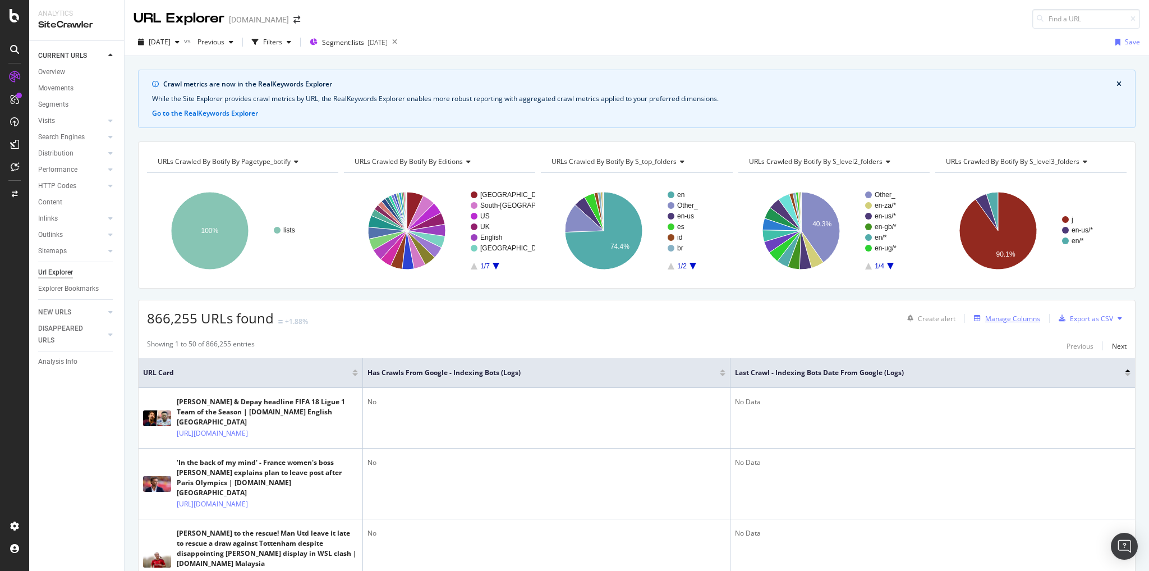
click at [997, 321] on div "Manage Columns" at bounding box center [1012, 319] width 55 height 10
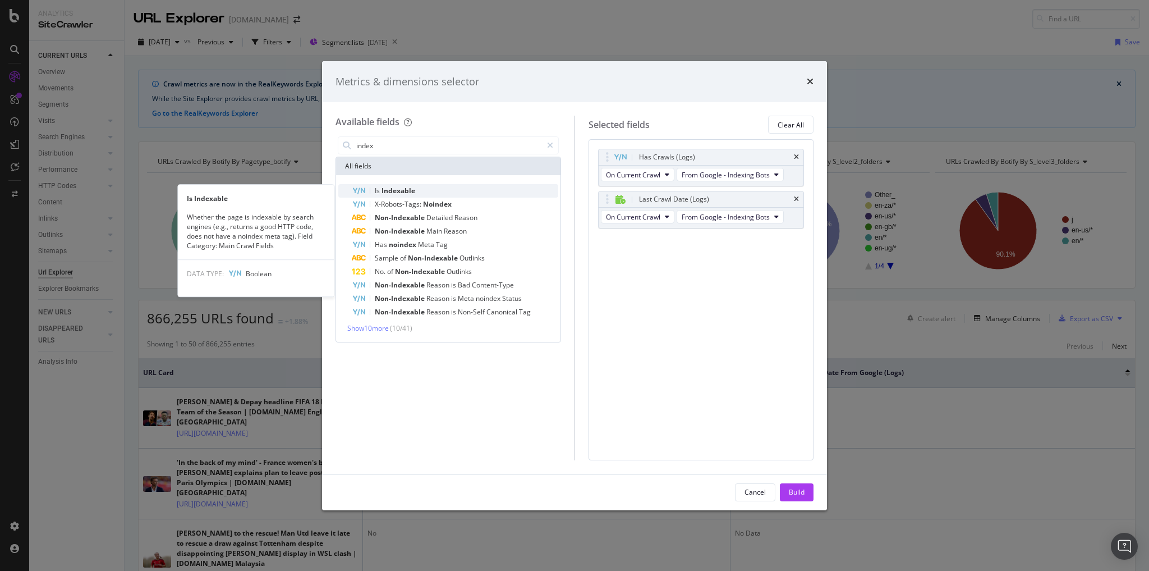
type input "index"
click at [395, 191] on span "Indexable" at bounding box center [399, 191] width 34 height 10
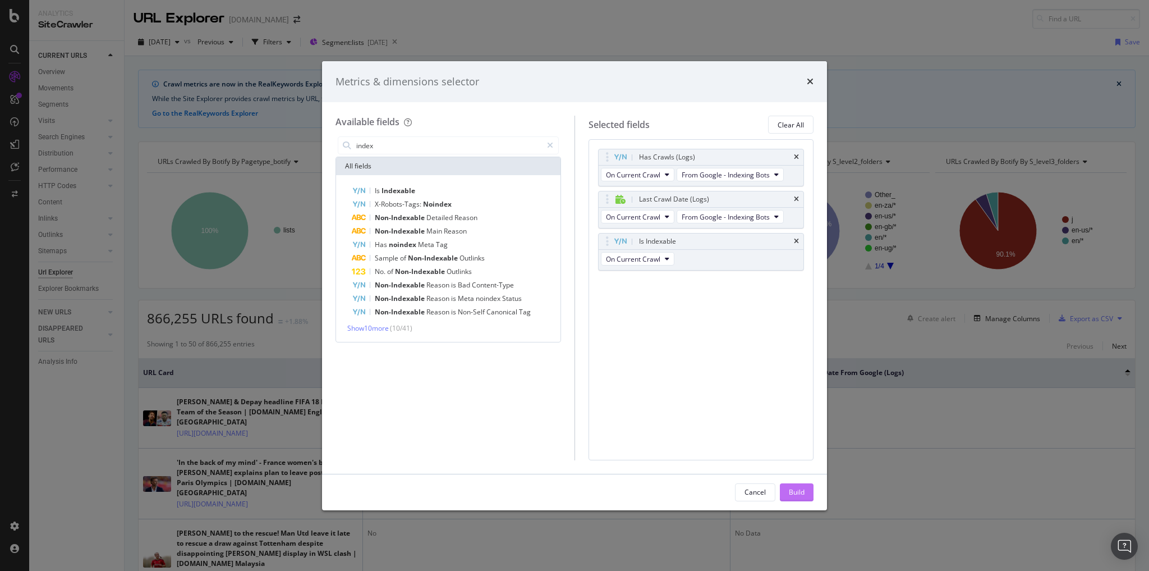
click at [798, 490] on div "Build" at bounding box center [797, 492] width 16 height 10
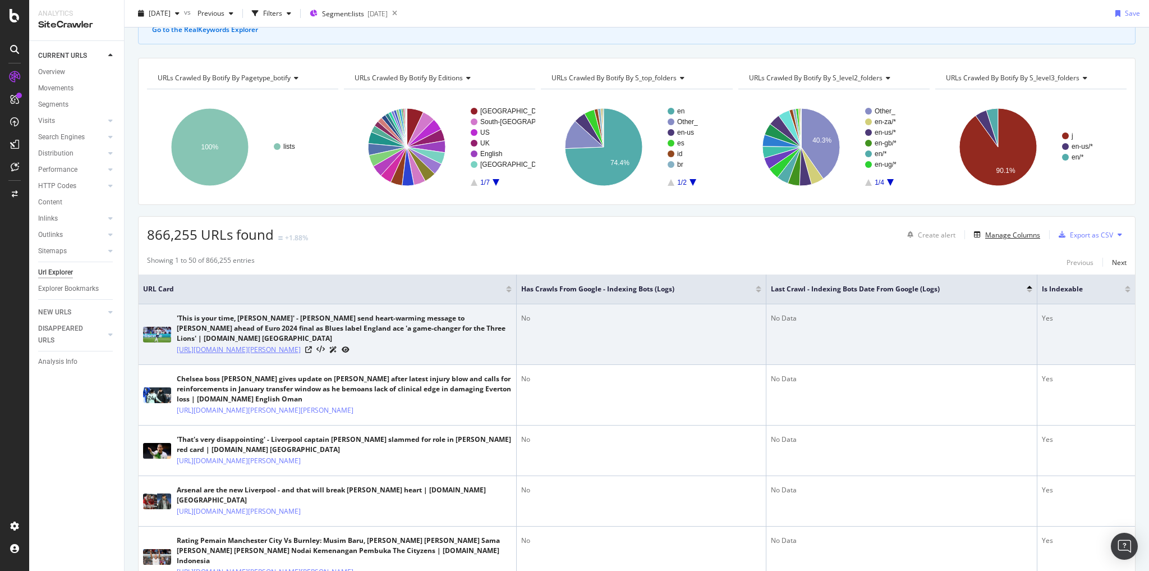
scroll to position [90, 0]
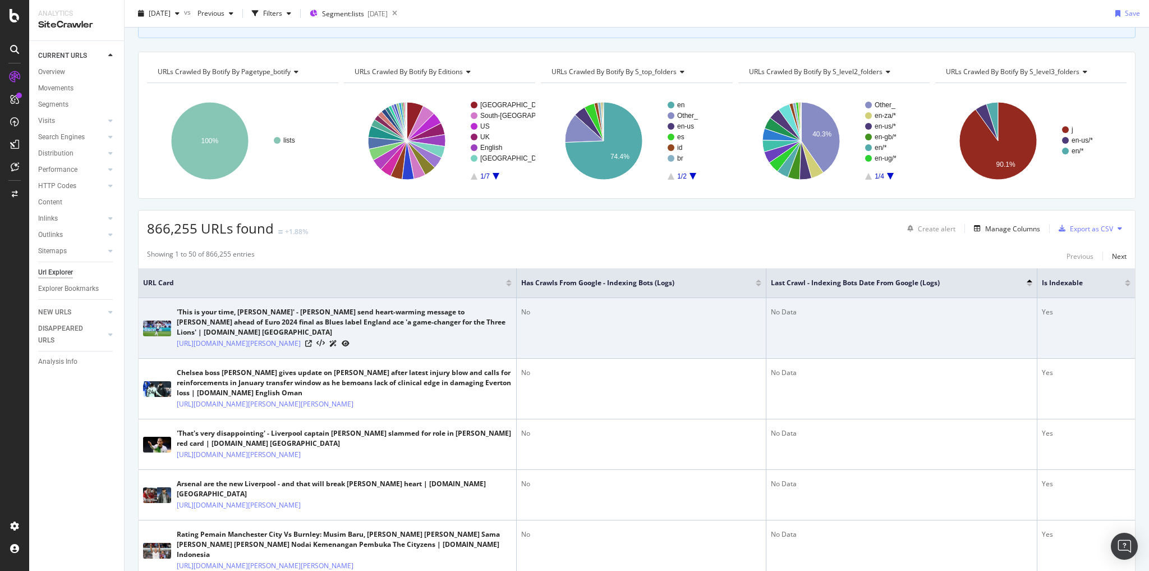
click at [464, 348] on div "[URL][DOMAIN_NAME][PERSON_NAME]" at bounding box center [344, 343] width 335 height 12
click at [312, 347] on icon at bounding box center [308, 343] width 7 height 7
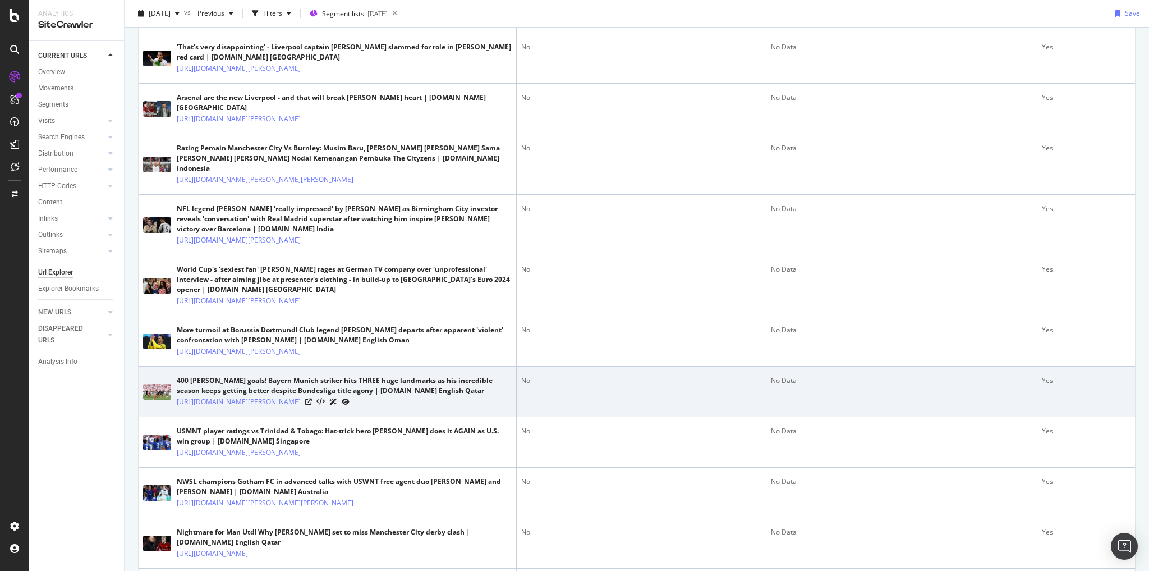
scroll to position [584, 0]
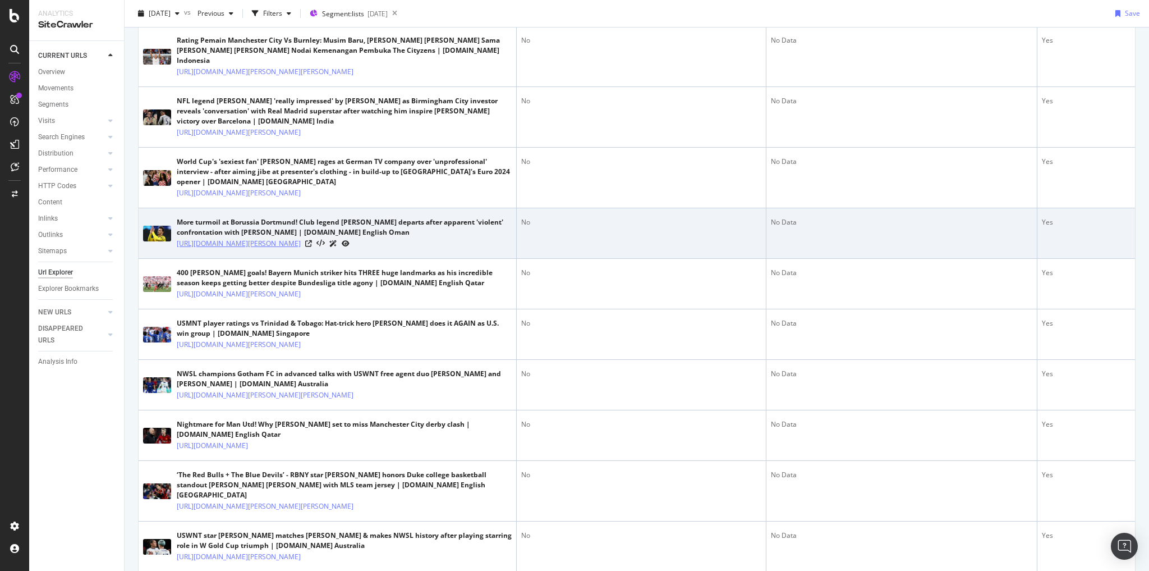
drag, startPoint x: 369, startPoint y: 334, endPoint x: 176, endPoint y: 317, distance: 193.8
click at [176, 259] on td "More turmoil at Borussia Dortmund! Club legend [PERSON_NAME] departs after appa…" at bounding box center [328, 233] width 378 height 51
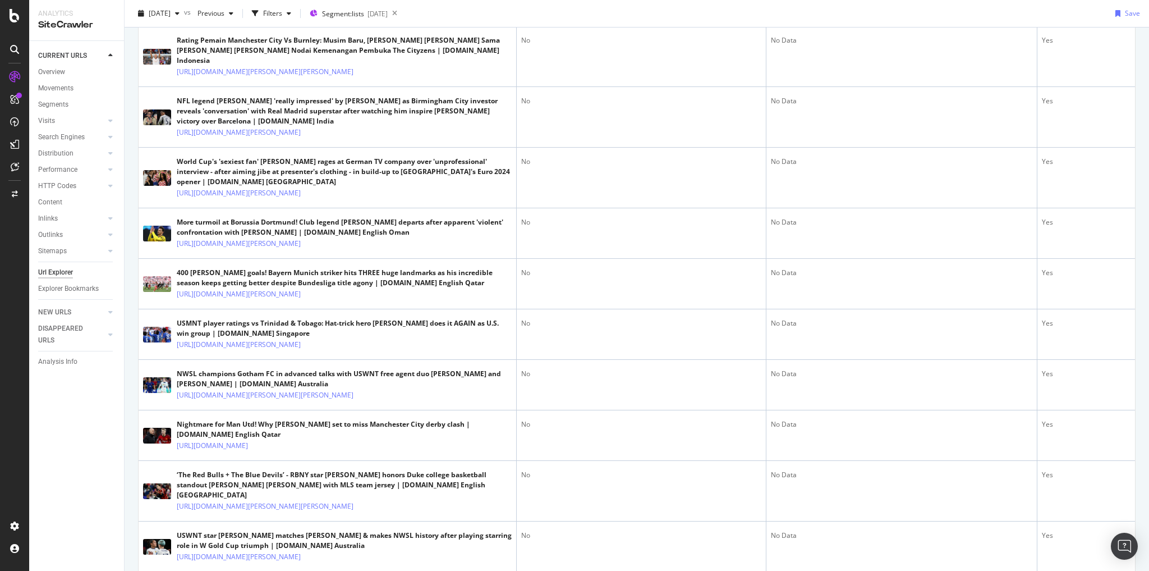
copy link "[URL][DOMAIN_NAME][PERSON_NAME]"
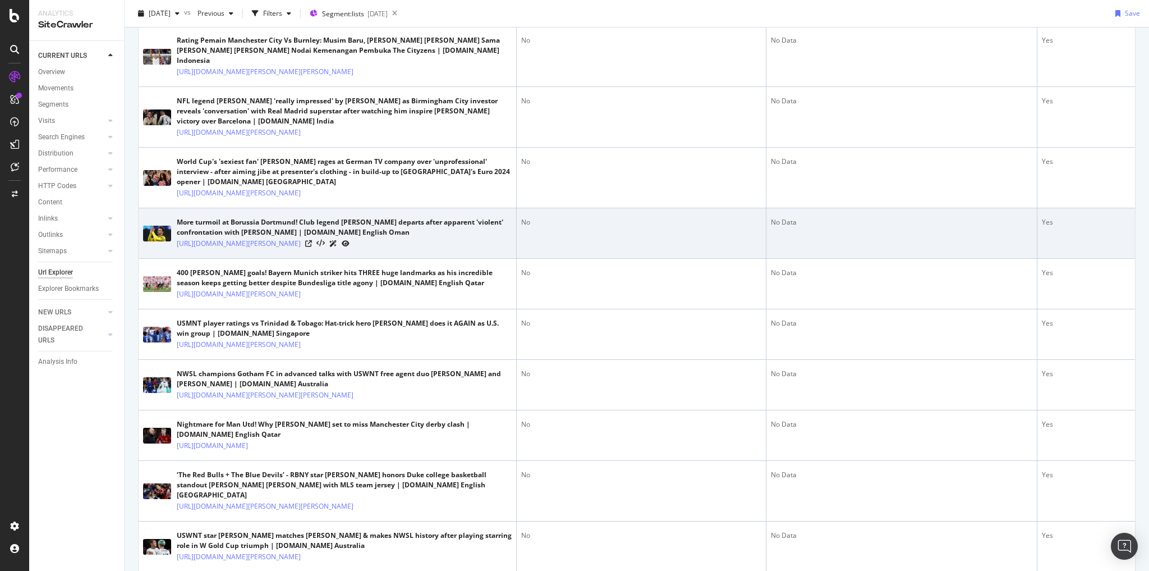
click at [914, 227] on div "No Data" at bounding box center [902, 222] width 262 height 10
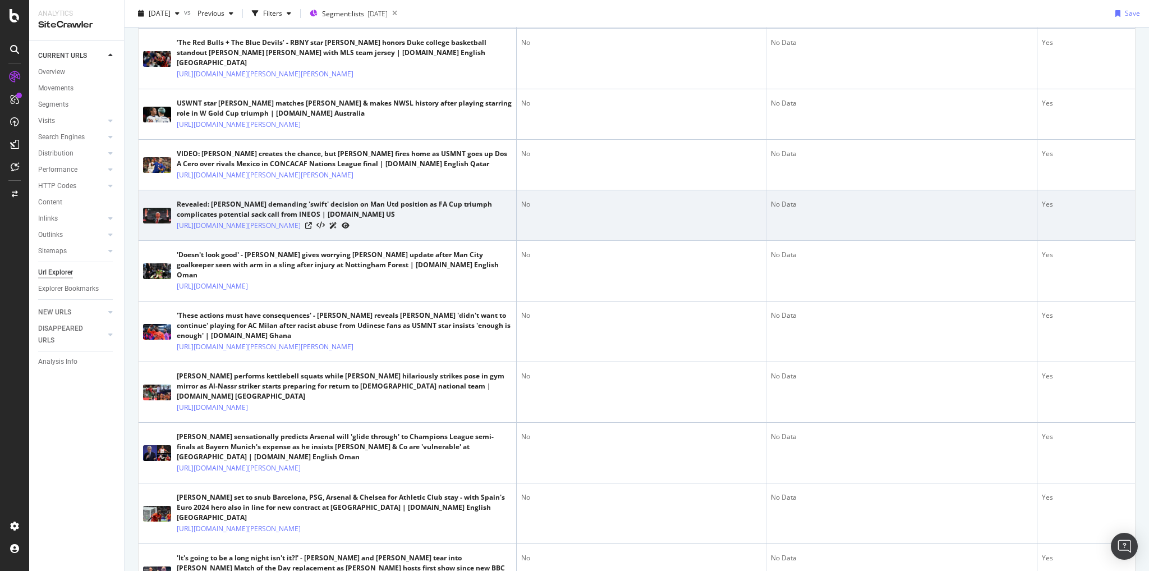
scroll to position [1122, 0]
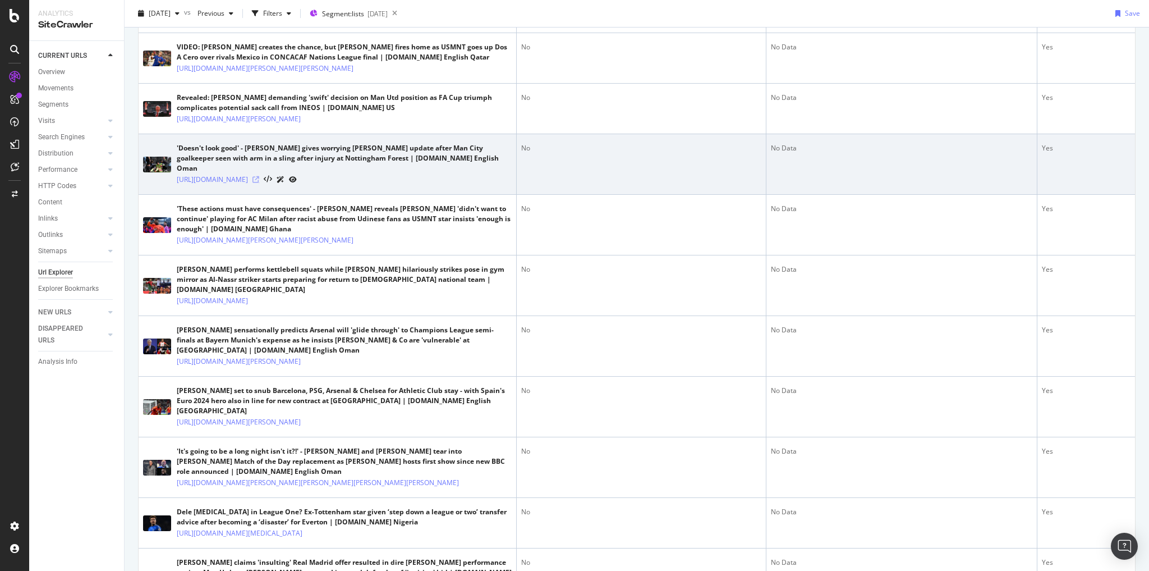
click at [259, 183] on icon at bounding box center [256, 179] width 7 height 7
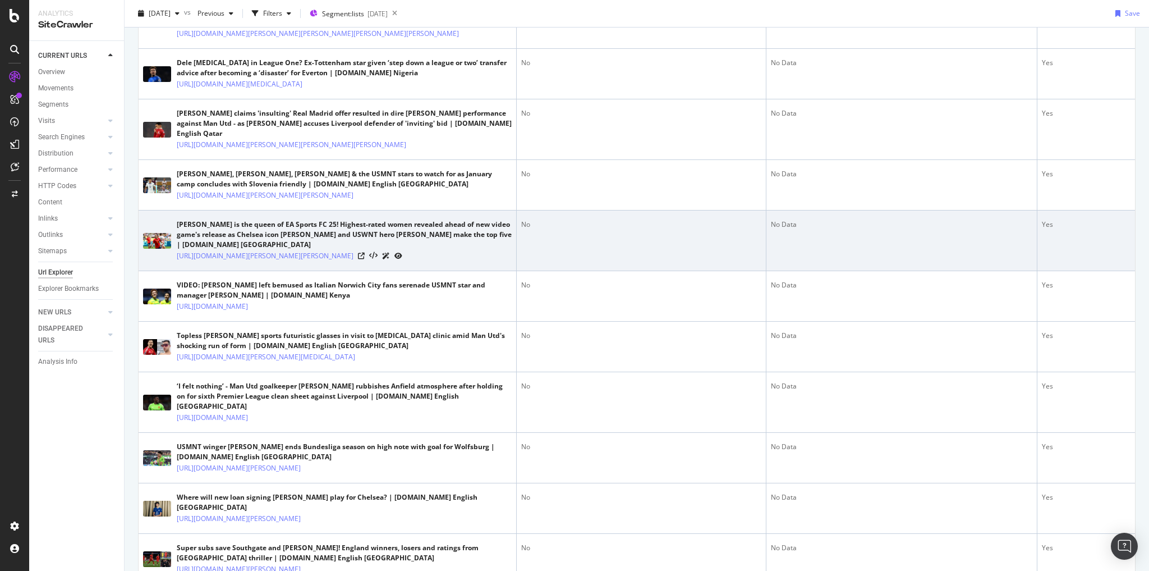
scroll to position [1796, 0]
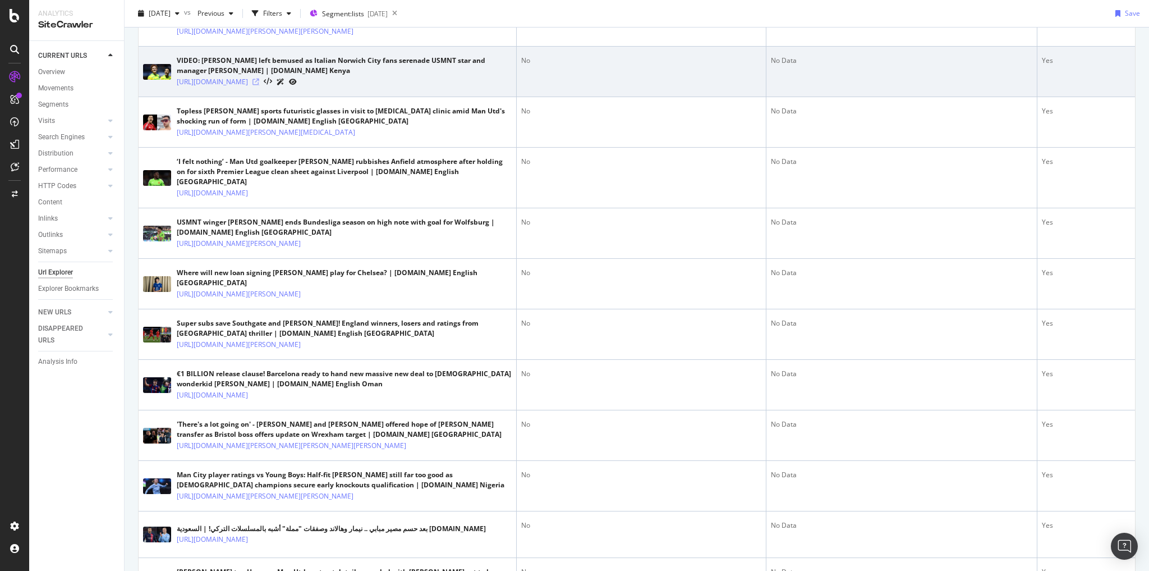
click at [259, 85] on icon at bounding box center [256, 82] width 7 height 7
